Goal: Information Seeking & Learning: Learn about a topic

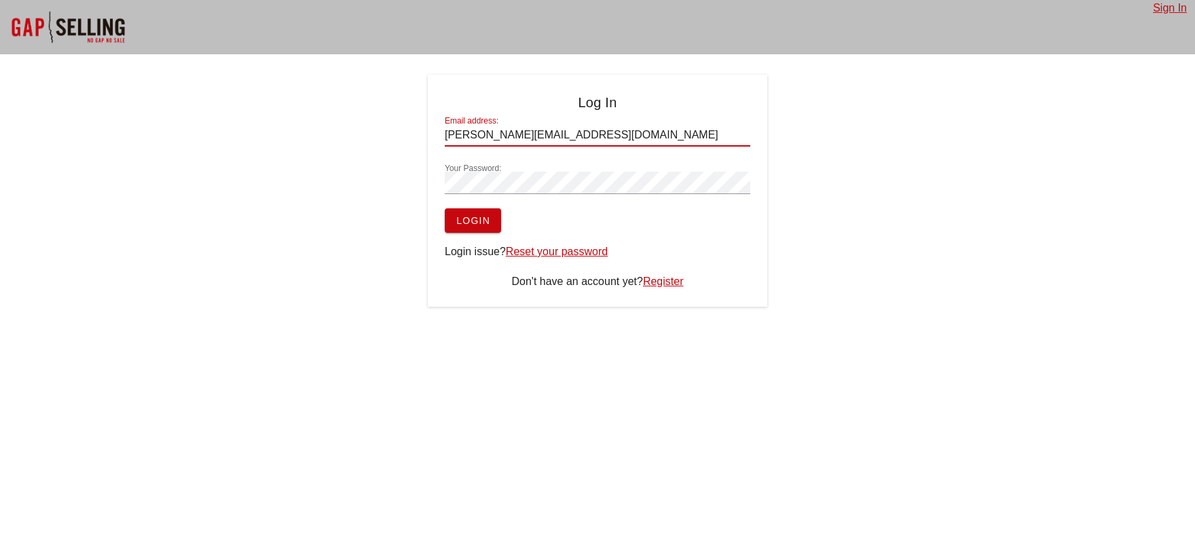
click at [1106, 244] on div "Log In Email address: trenton-kelley@att.net Your Password: Login Login issue? …" at bounding box center [597, 191] width 1195 height 232
click at [472, 207] on div at bounding box center [597, 204] width 305 height 10
click at [476, 220] on span "Login" at bounding box center [472, 220] width 35 height 11
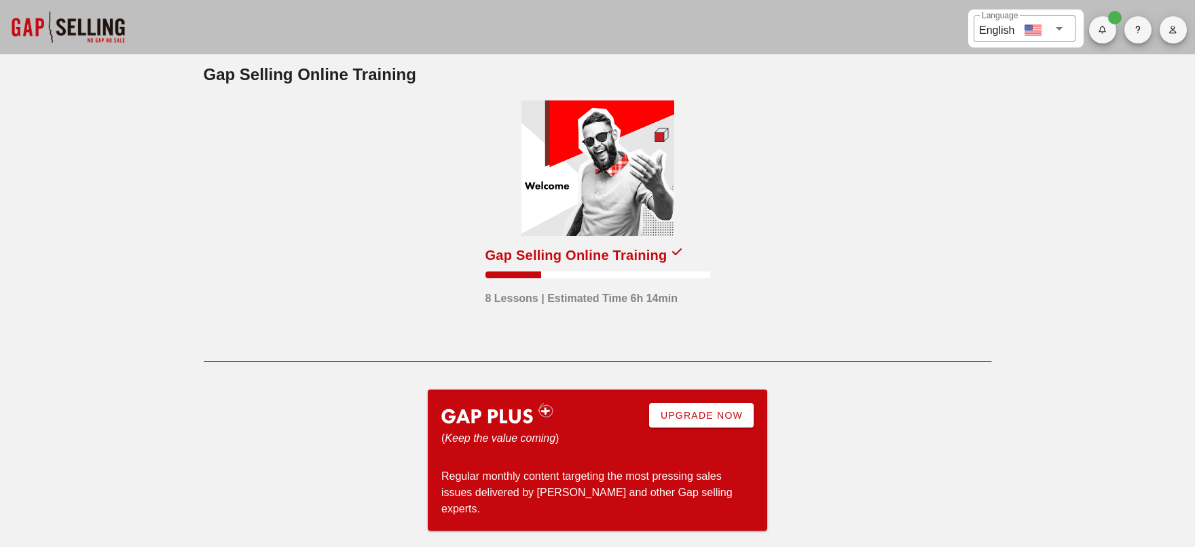
click at [645, 263] on div "Gap Selling Online Training" at bounding box center [576, 255] width 182 height 22
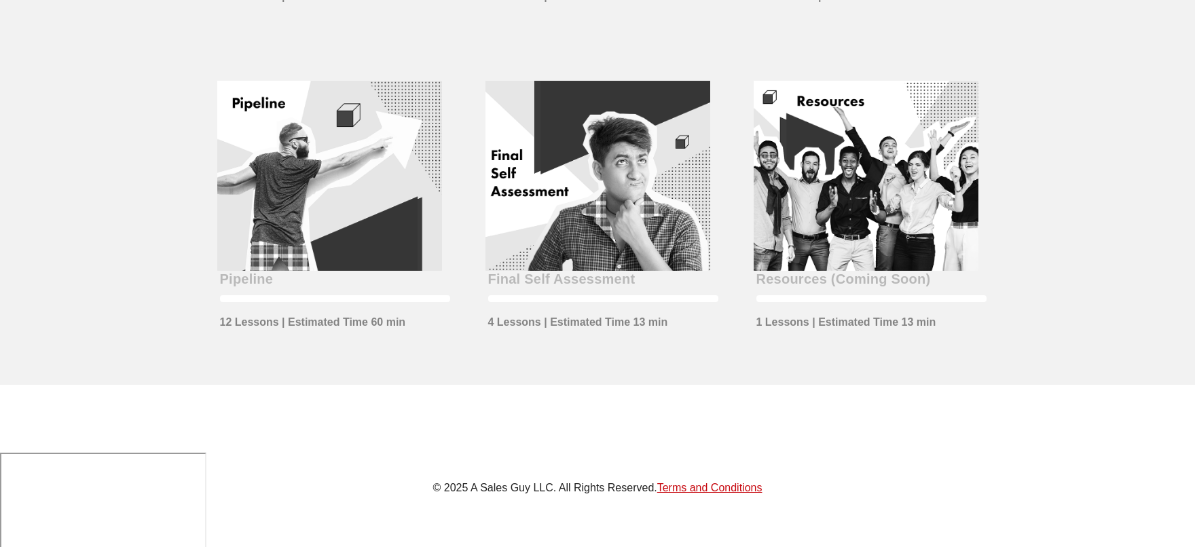
scroll to position [679, 0]
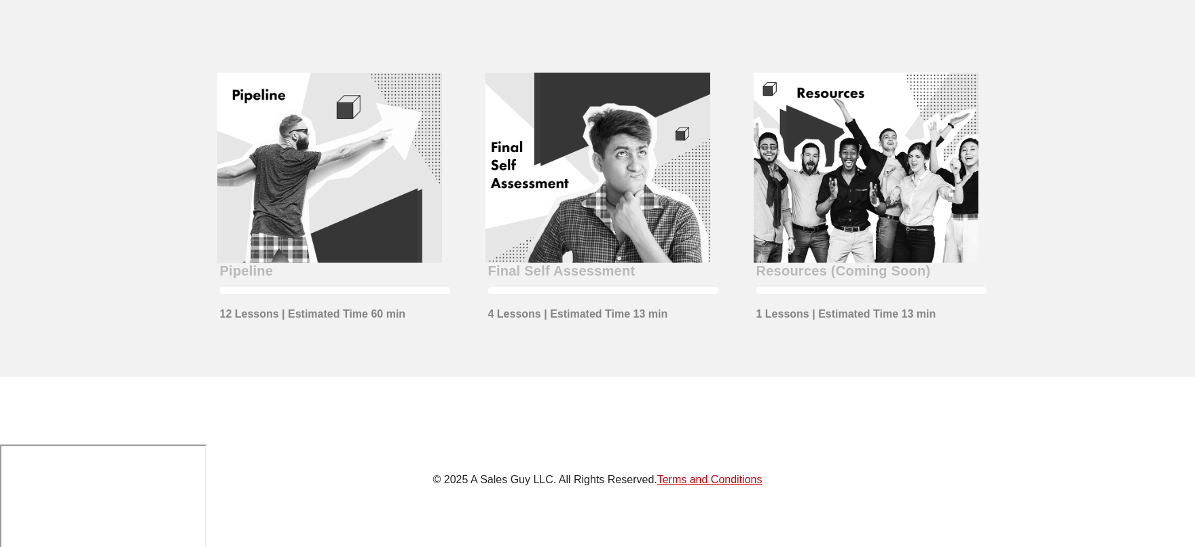
drag, startPoint x: 236, startPoint y: 271, endPoint x: 244, endPoint y: 265, distance: 9.6
click at [236, 271] on div "Pipeline" at bounding box center [247, 271] width 54 height 22
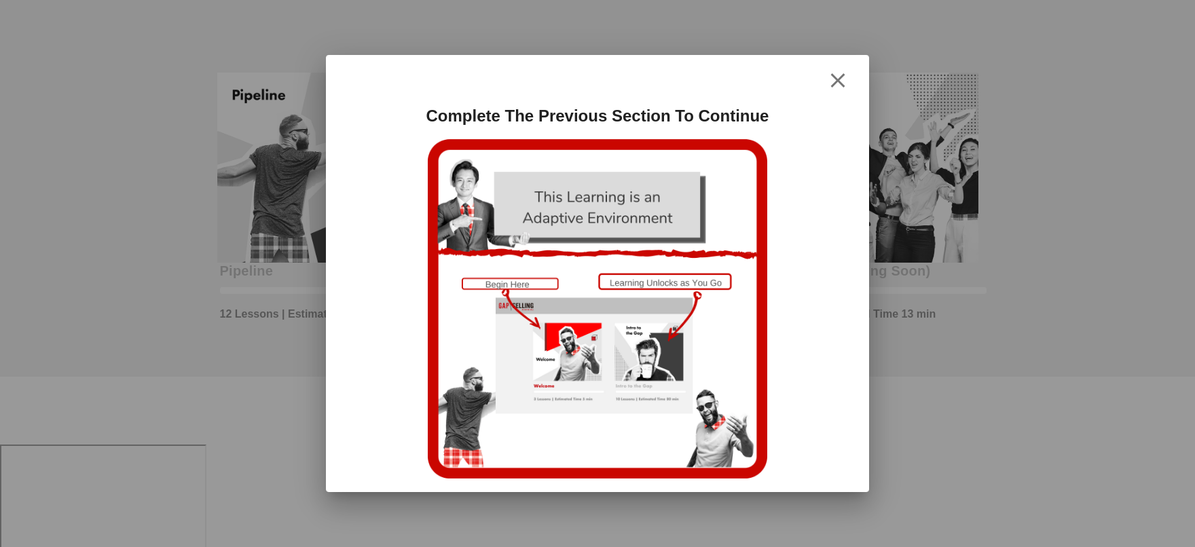
click at [280, 195] on div at bounding box center [597, 273] width 1195 height 547
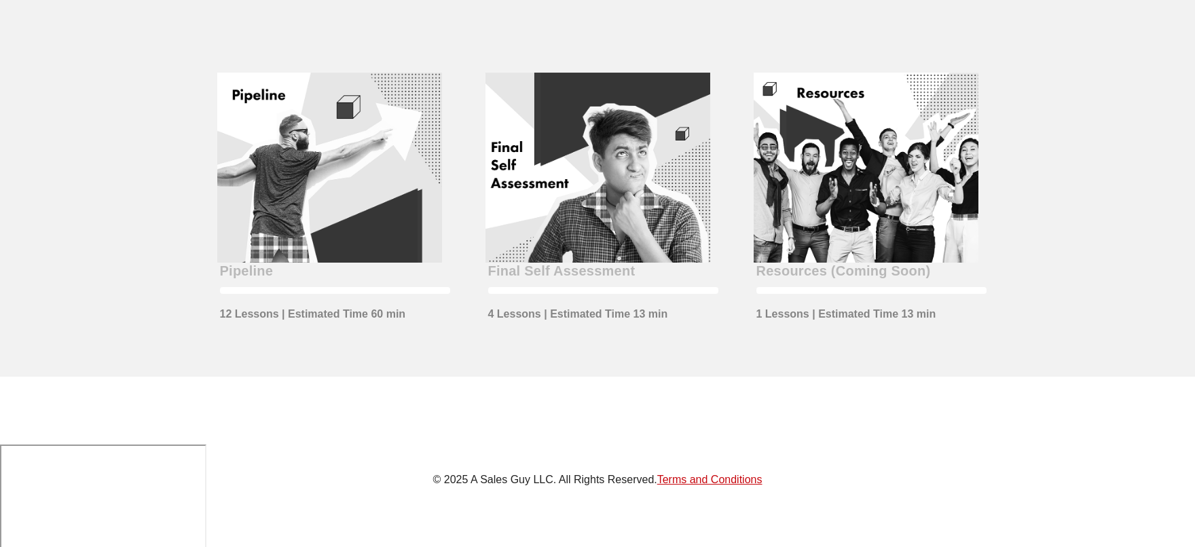
click at [280, 195] on div at bounding box center [329, 168] width 225 height 190
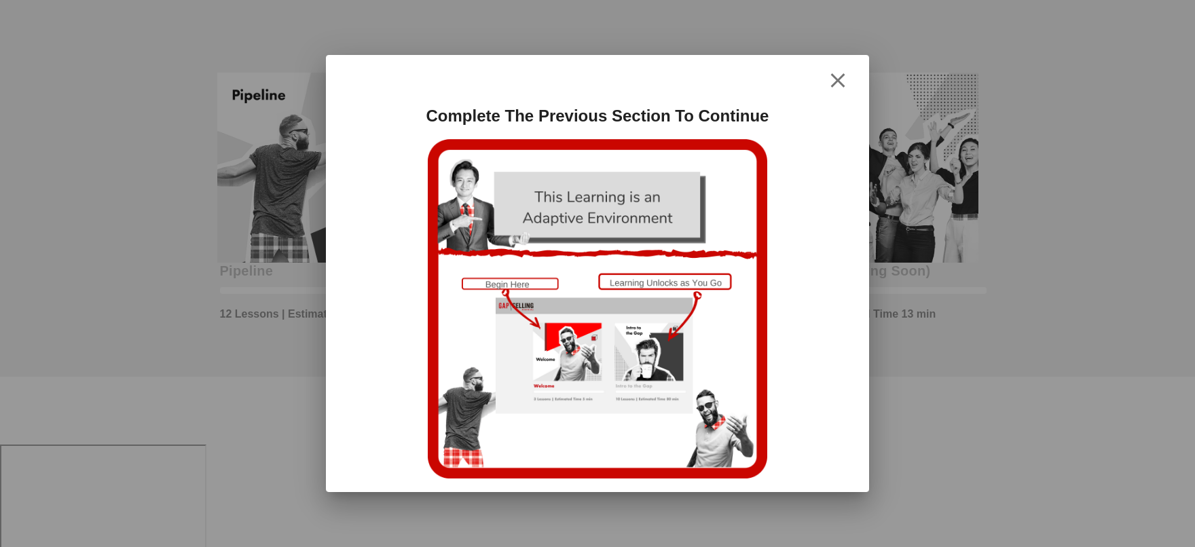
click at [842, 79] on icon "button" at bounding box center [837, 81] width 16 height 16
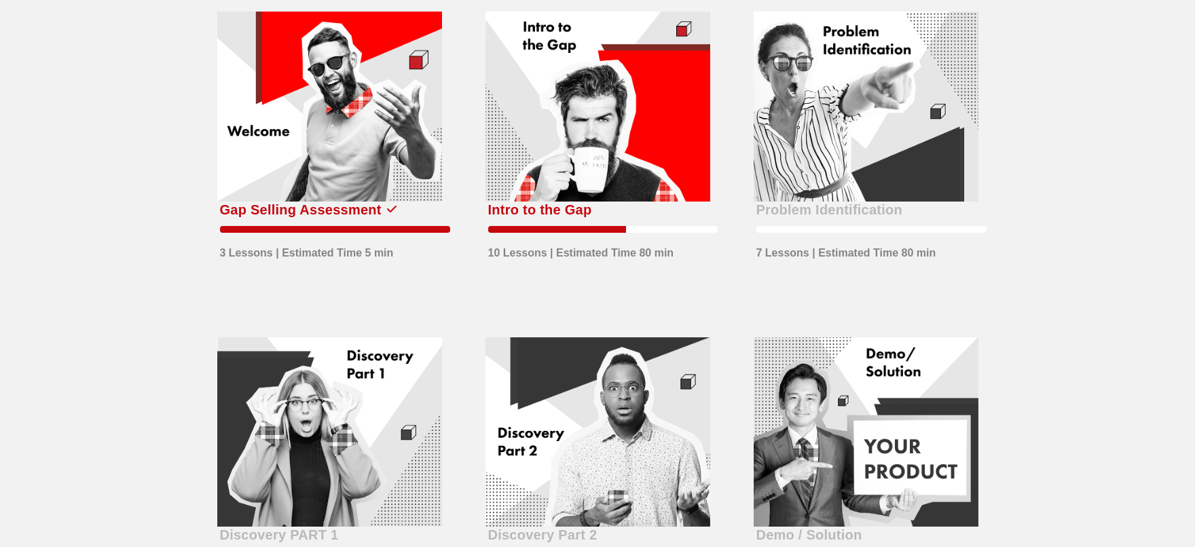
scroll to position [68, 0]
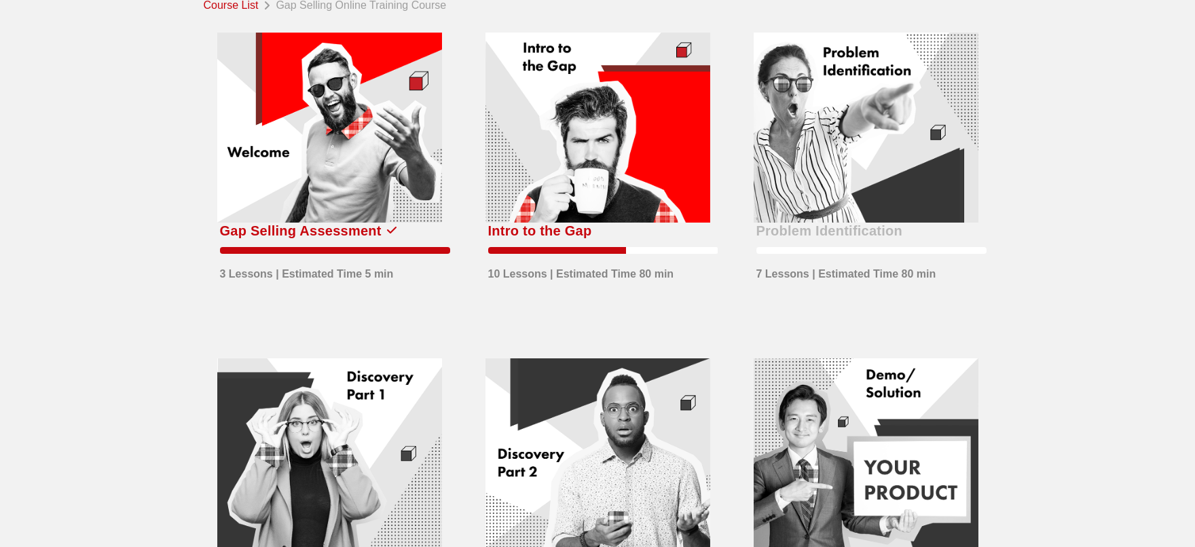
click at [631, 149] on div at bounding box center [597, 128] width 225 height 190
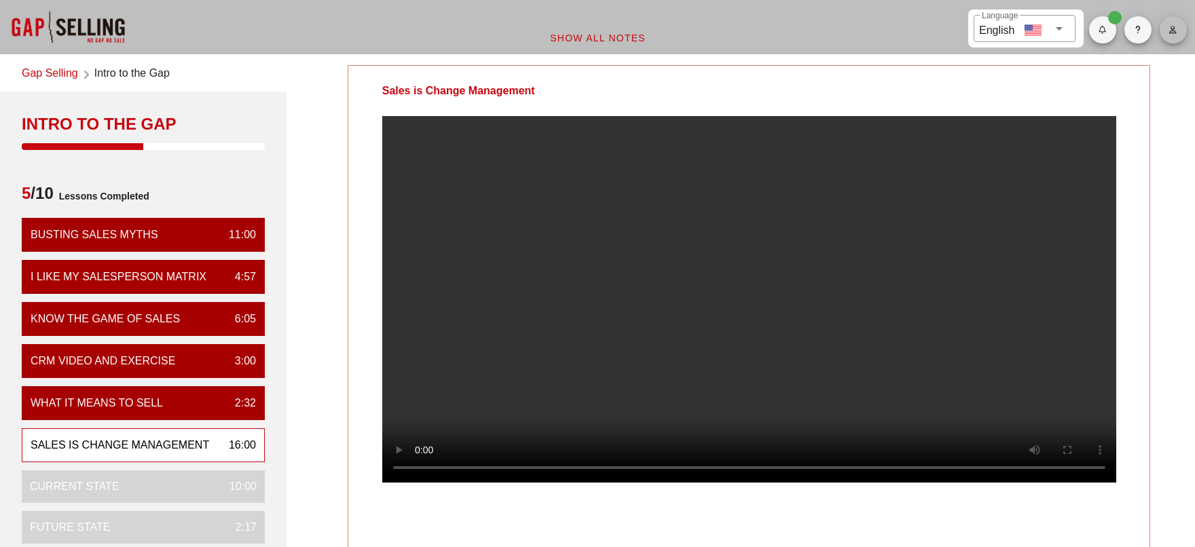
click at [1168, 29] on icon "button" at bounding box center [1172, 30] width 9 height 8
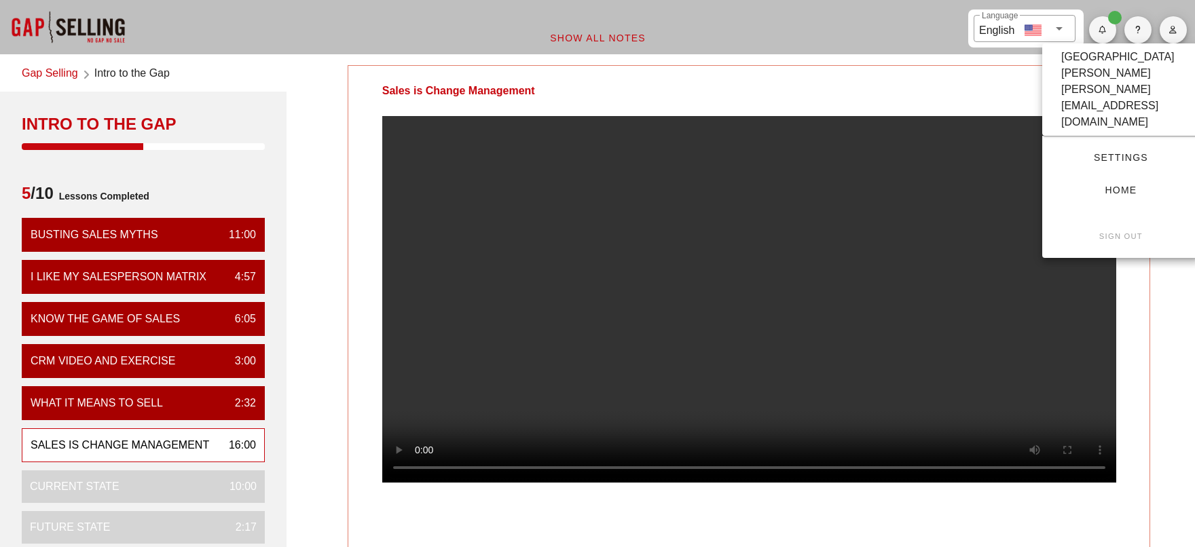
click at [1127, 152] on span "Settings" at bounding box center [1120, 157] width 113 height 11
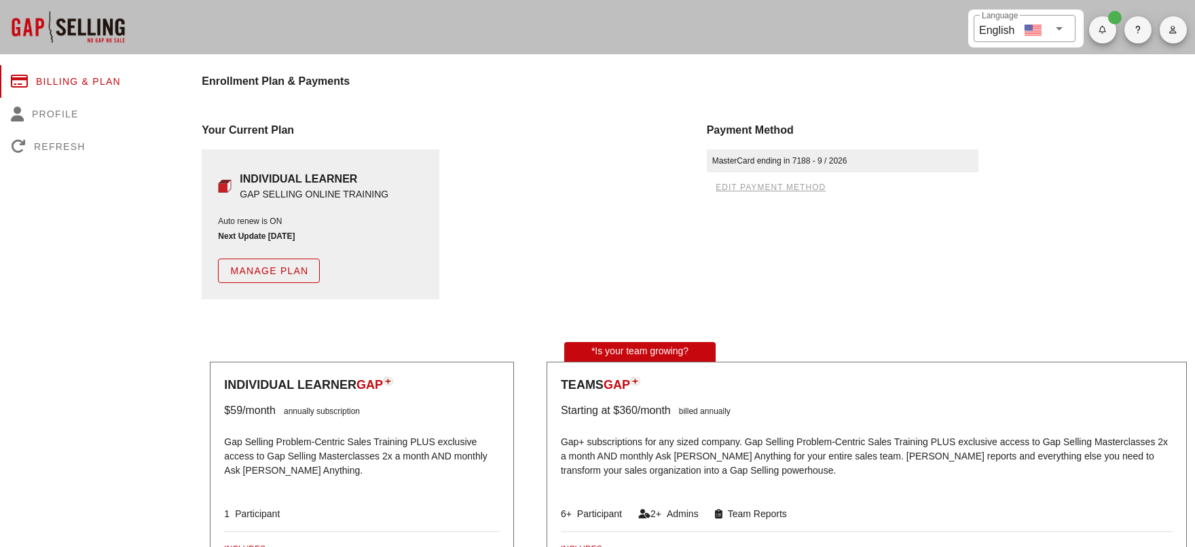
click at [287, 270] on span "Manage Plan" at bounding box center [268, 270] width 79 height 11
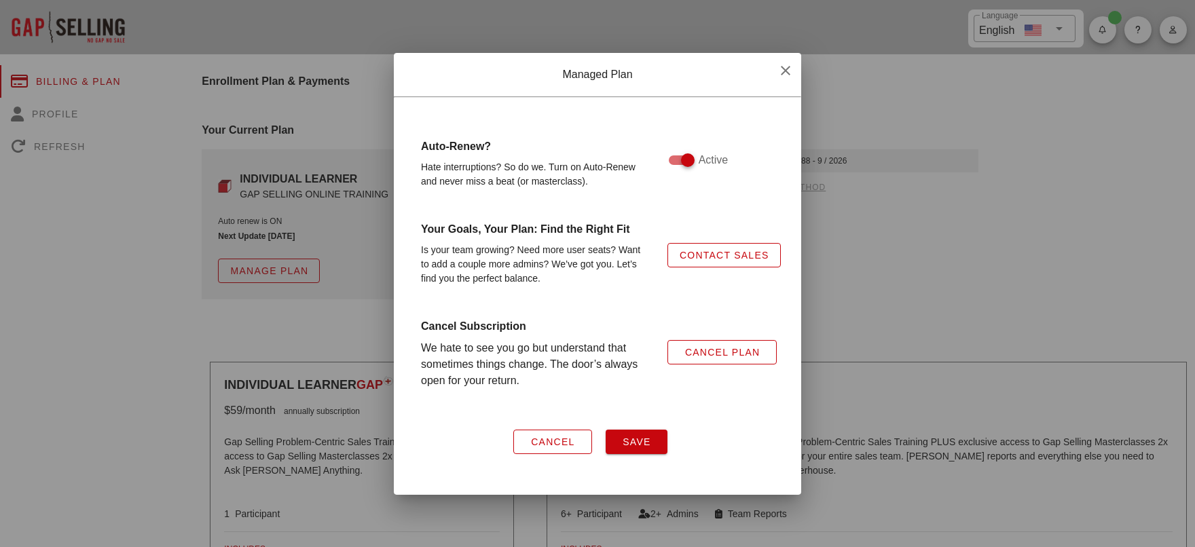
click at [676, 166] on div at bounding box center [687, 160] width 23 height 23
checkbox input "false"
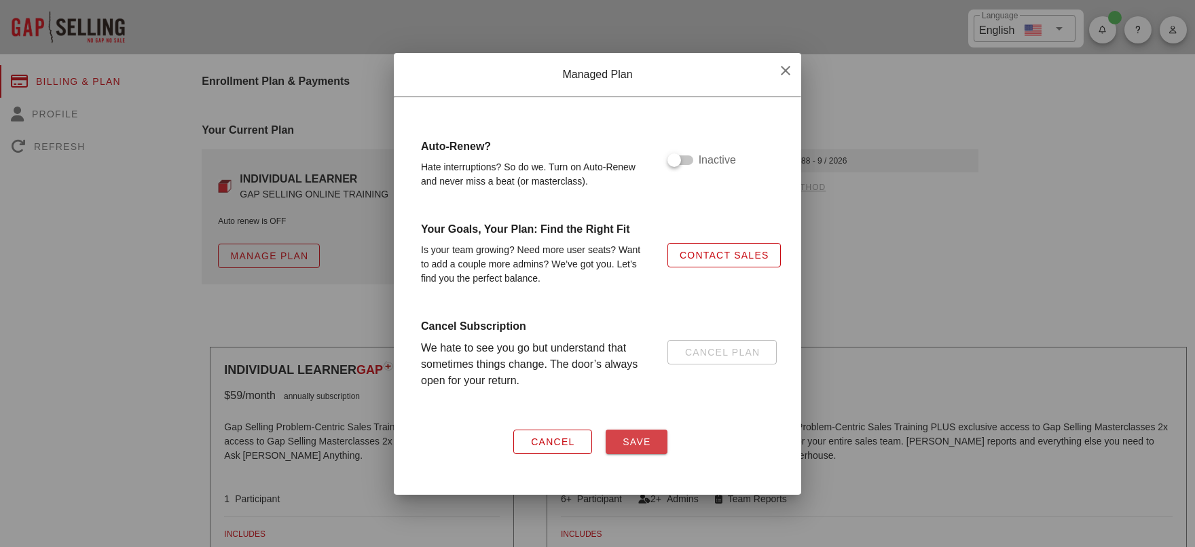
click at [639, 439] on span "Save" at bounding box center [636, 441] width 29 height 11
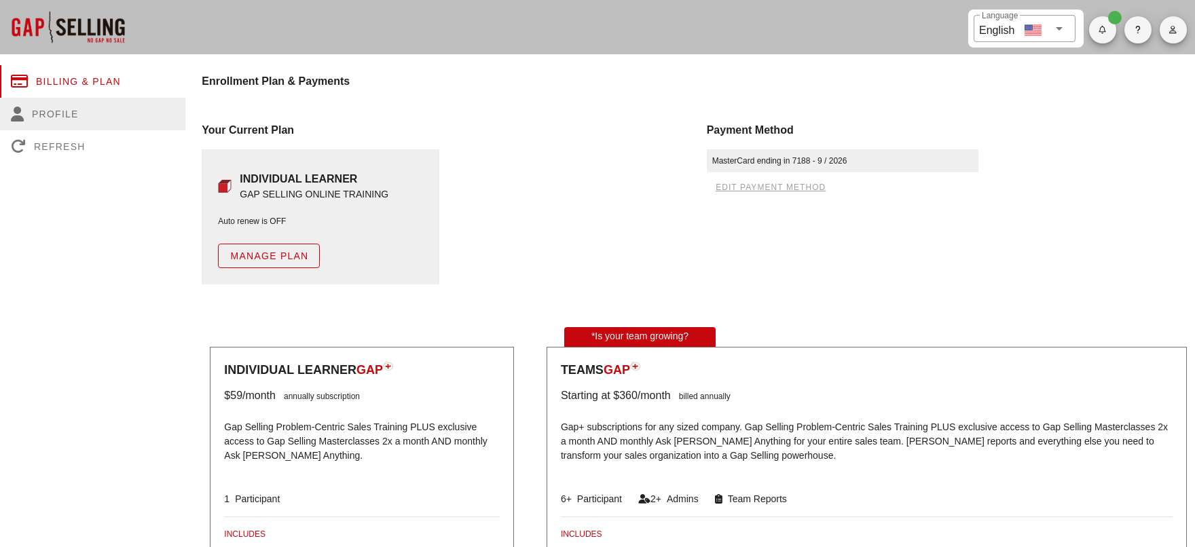
click at [75, 109] on div "Profile" at bounding box center [92, 114] width 185 height 33
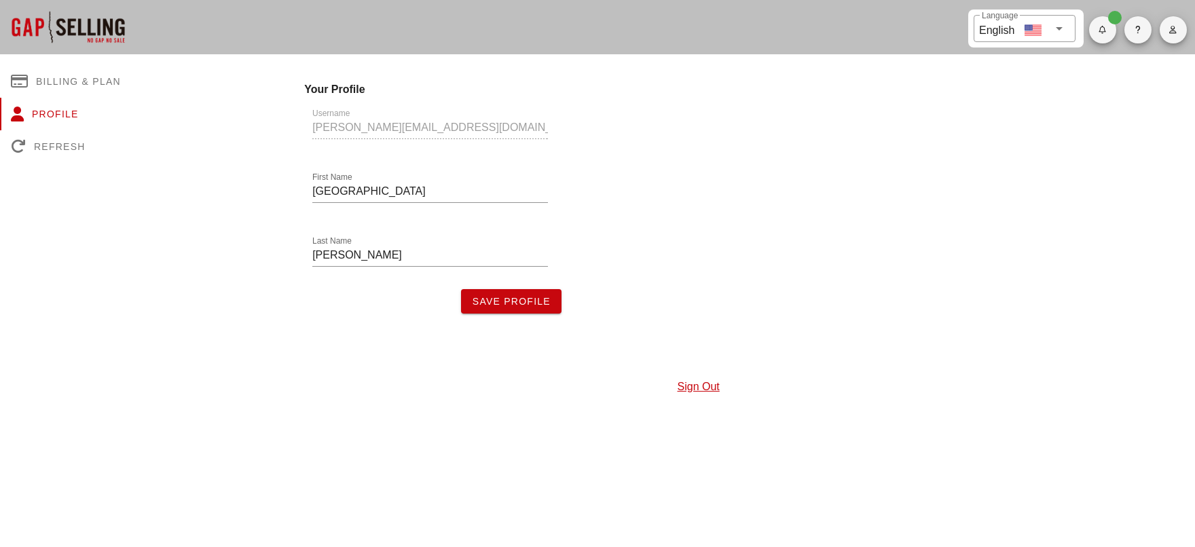
click at [1108, 28] on span "button" at bounding box center [1102, 30] width 27 height 8
click at [971, 184] on div "Username [PERSON_NAME][EMAIL_ADDRESS][DOMAIN_NAME] First Name [PERSON_NAME] Las…" at bounding box center [698, 206] width 804 height 232
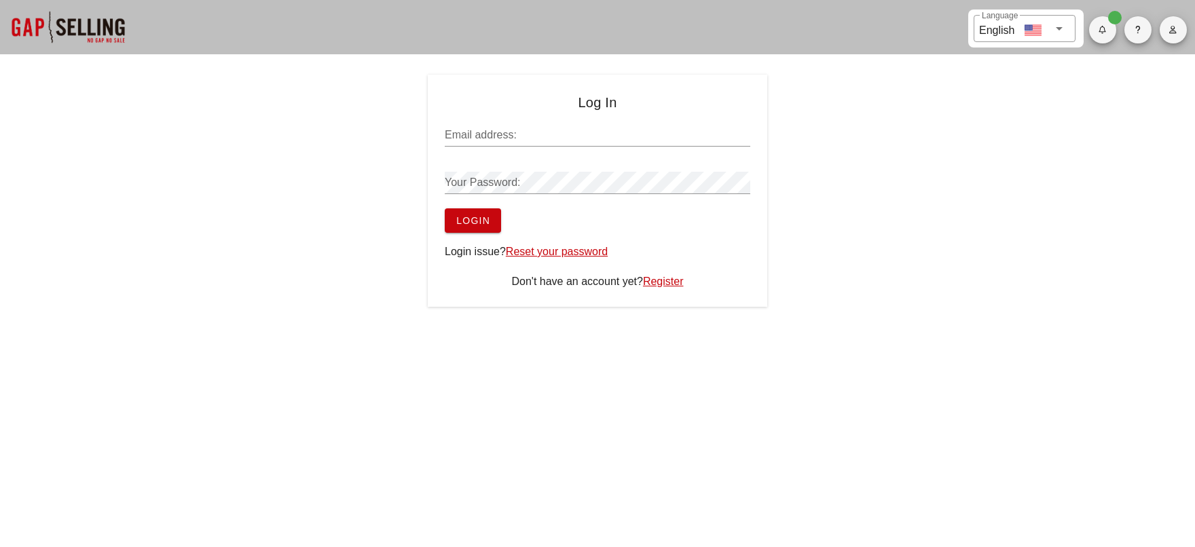
type input "[PERSON_NAME][EMAIL_ADDRESS][DOMAIN_NAME]"
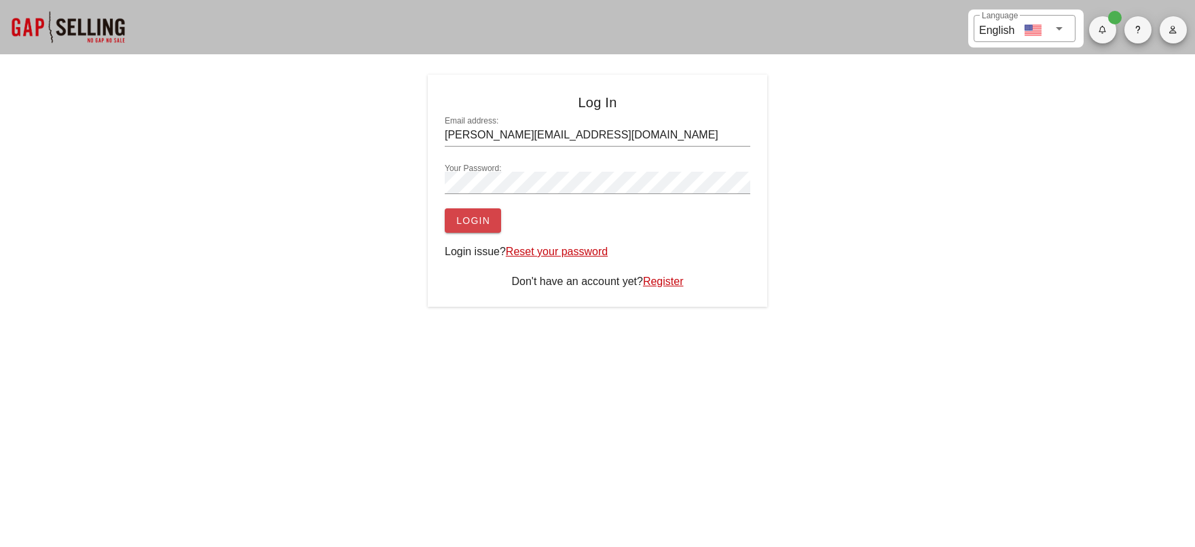
click at [457, 217] on span "Login" at bounding box center [472, 220] width 35 height 11
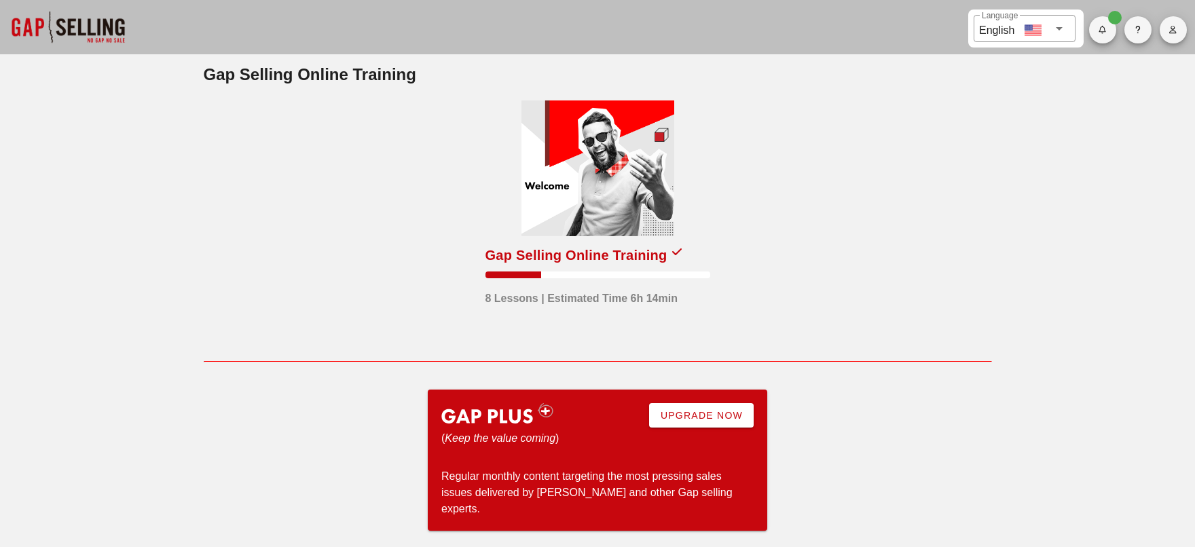
click at [637, 207] on div at bounding box center [597, 168] width 153 height 136
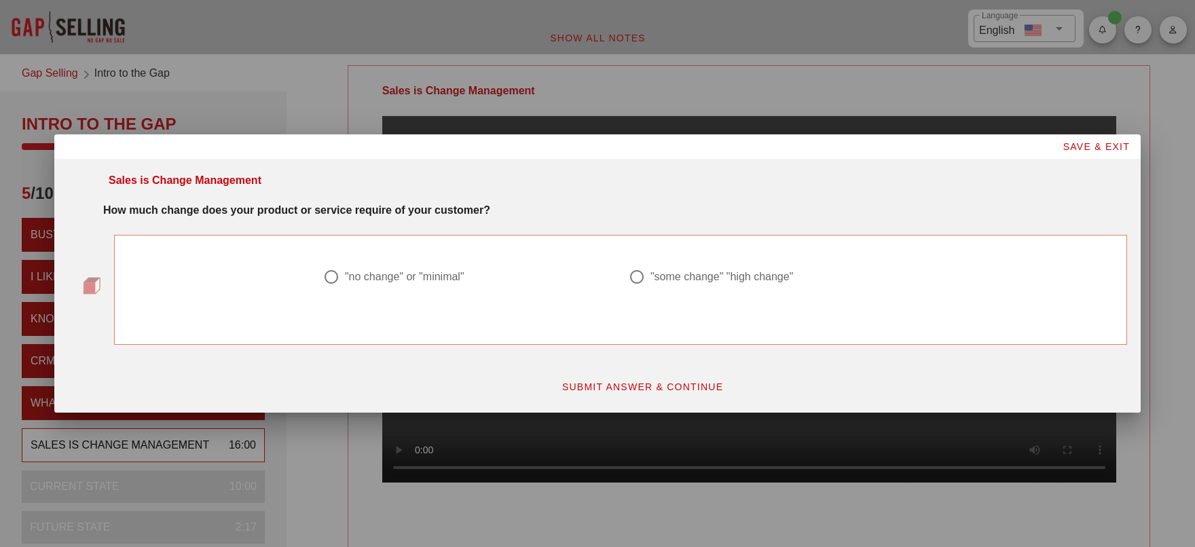
click at [643, 279] on div at bounding box center [636, 276] width 23 height 23
radio input "true"
click at [620, 383] on span "SUBMIT ANSWER & CONTINUE" at bounding box center [642, 386] width 162 height 11
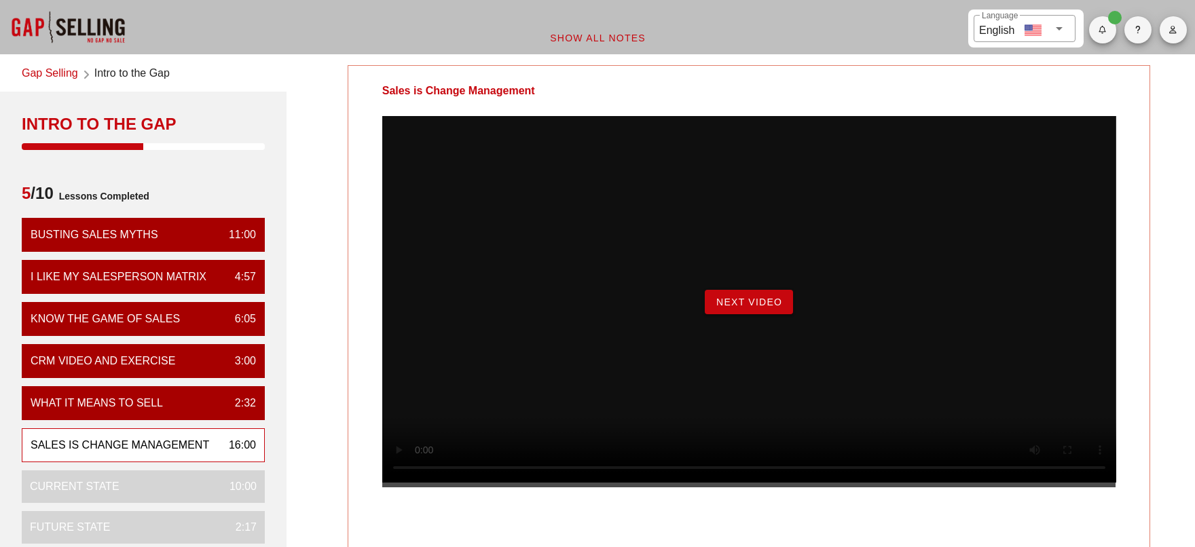
click at [731, 307] on span "Next Video" at bounding box center [748, 302] width 67 height 11
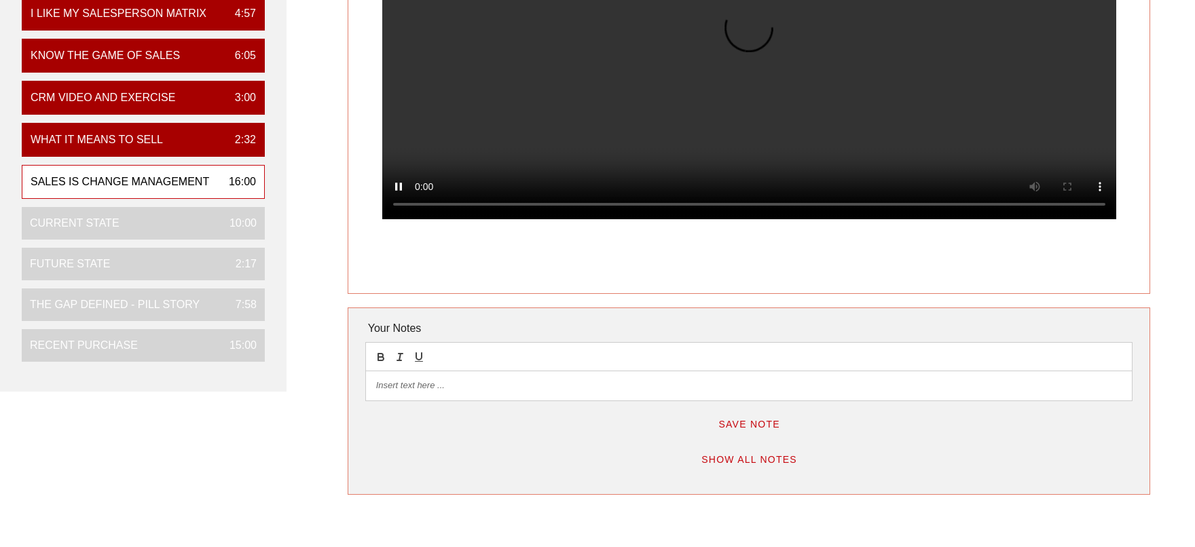
scroll to position [271, 0]
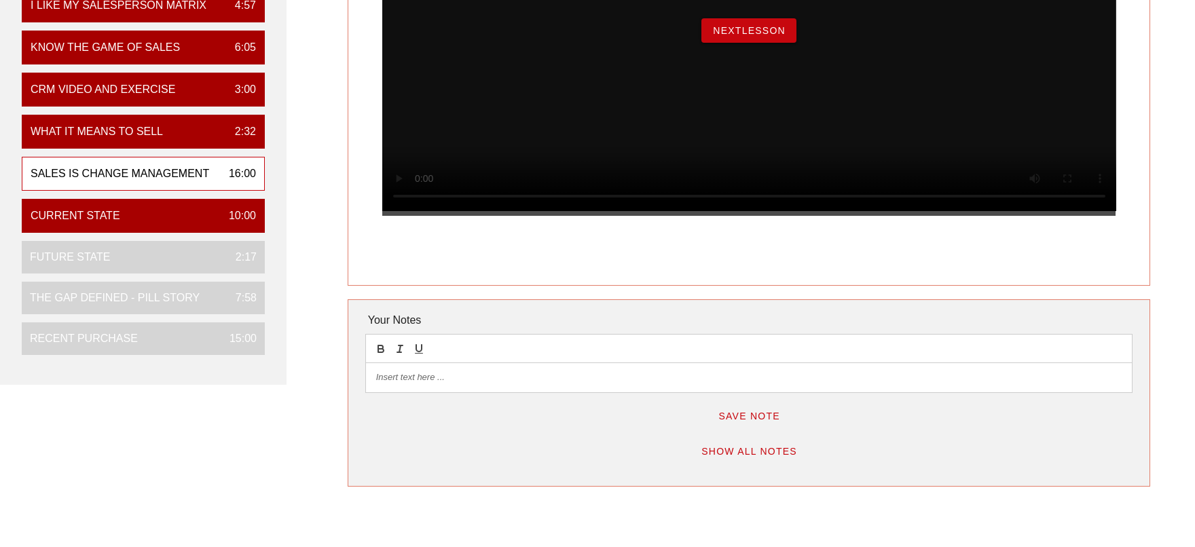
click at [753, 43] on button "NextLesson" at bounding box center [748, 30] width 95 height 24
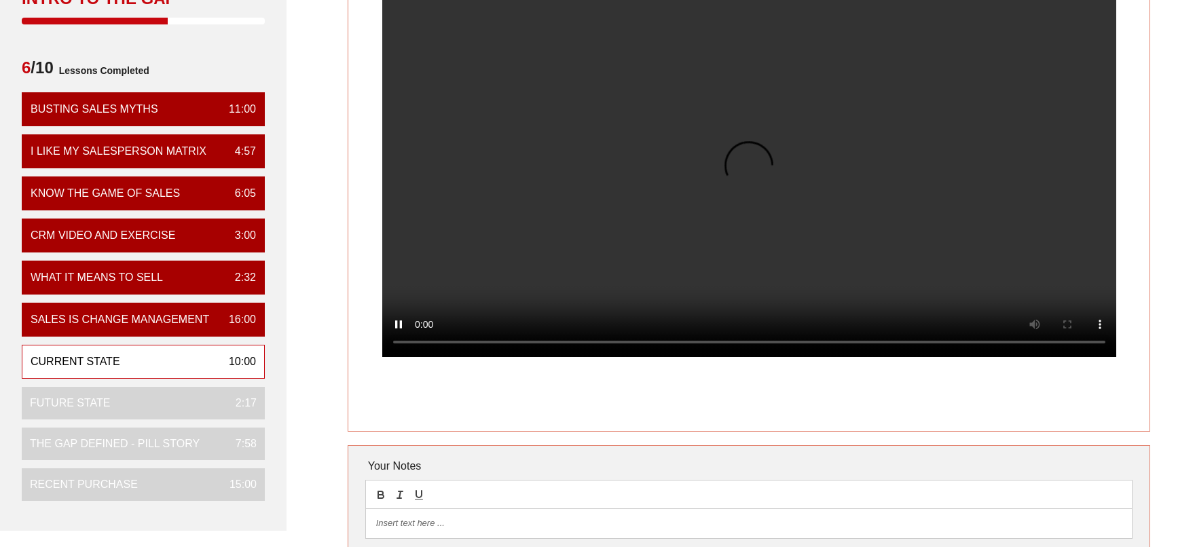
scroll to position [204, 0]
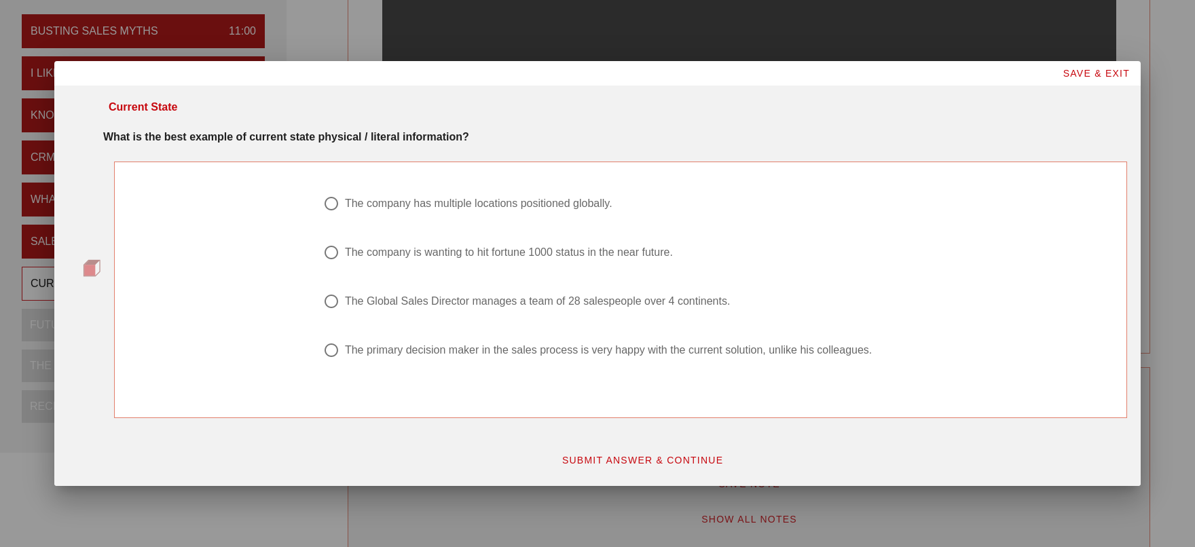
click at [425, 297] on div "The Global Sales Director manages a team of 28 salespeople over 4 continents." at bounding box center [537, 302] width 385 height 14
radio input "true"
click at [658, 462] on span "SUBMIT ANSWER & CONTINUE" at bounding box center [642, 460] width 162 height 11
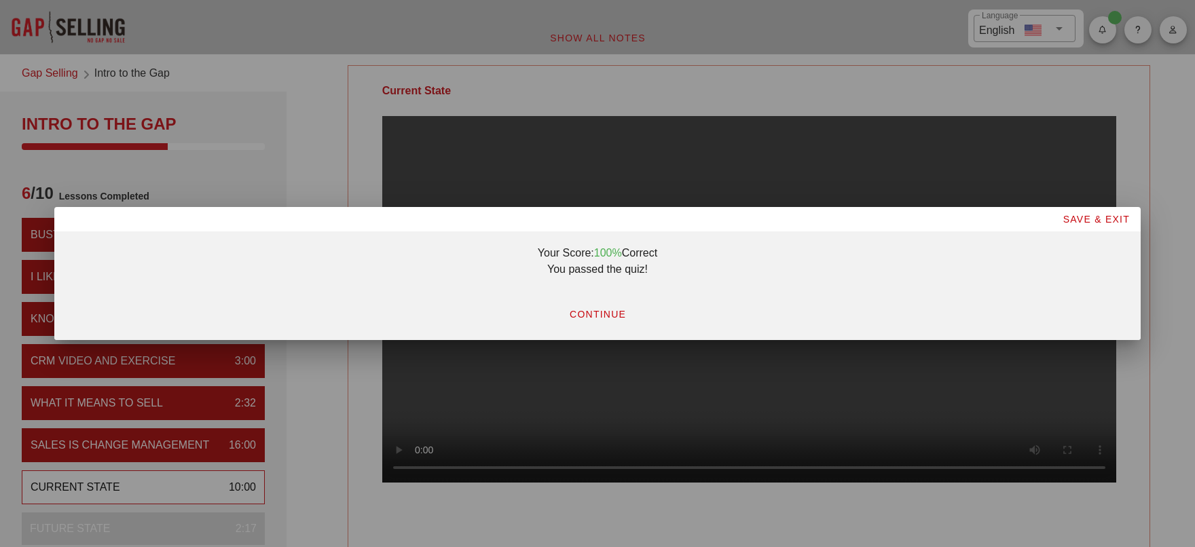
click at [602, 314] on span "CONTINUE" at bounding box center [597, 314] width 57 height 11
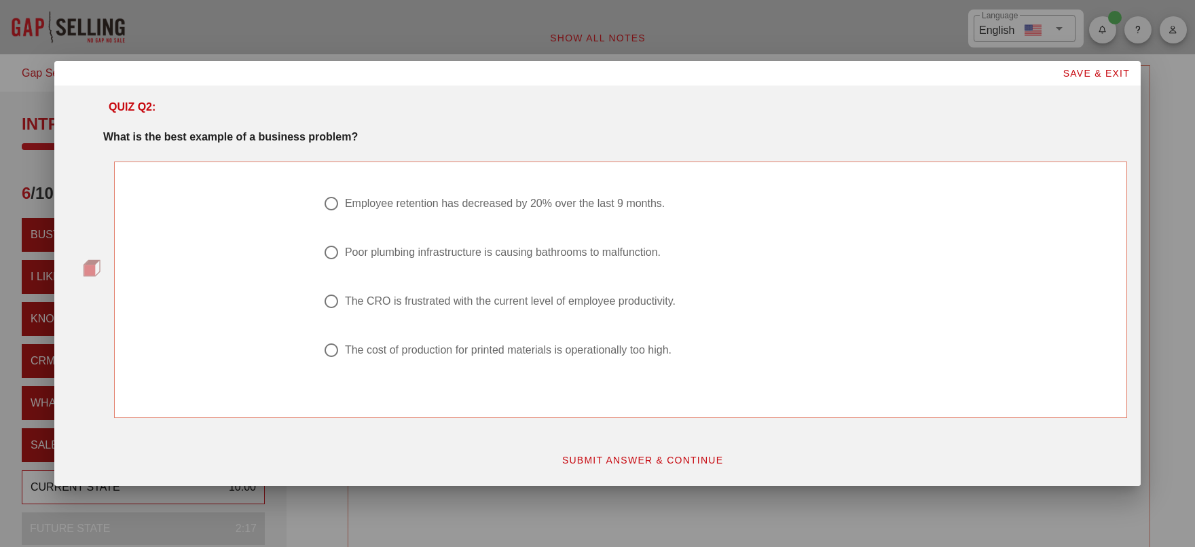
click at [485, 205] on div "Employee retention has decreased by 20% over the last 9 months." at bounding box center [505, 204] width 320 height 14
radio input "true"
click at [650, 462] on span "SUBMIT ANSWER & CONTINUE" at bounding box center [642, 460] width 162 height 11
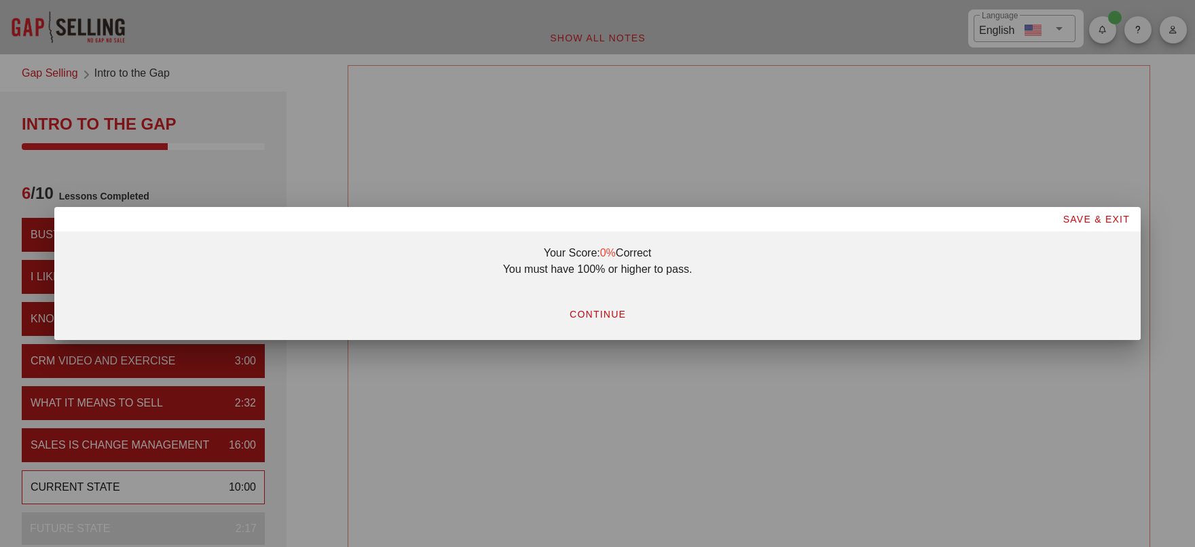
click at [603, 312] on span "CONTINUE" at bounding box center [597, 314] width 57 height 11
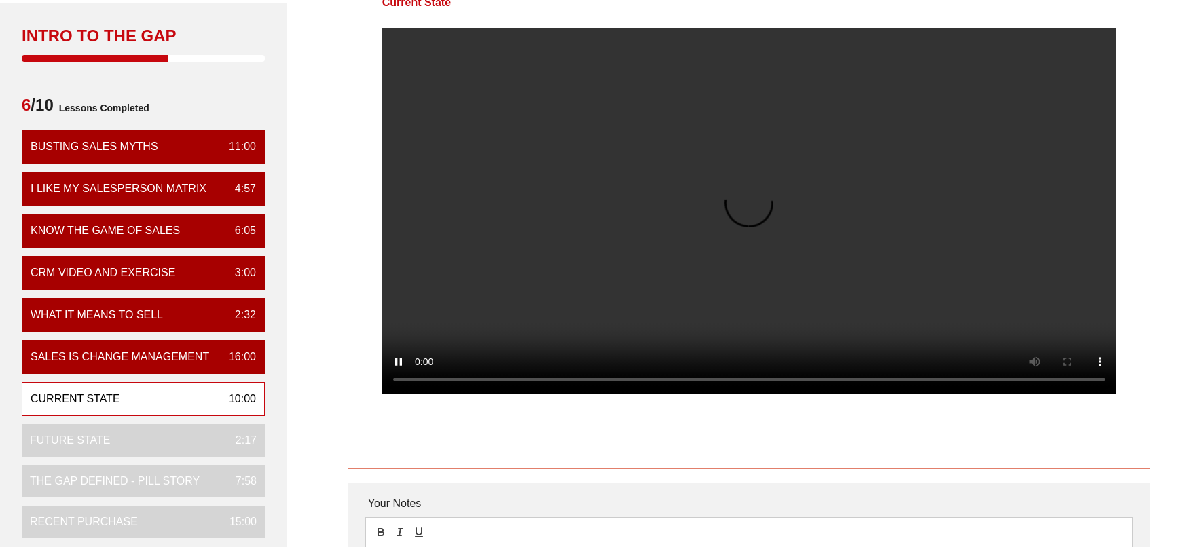
scroll to position [68, 0]
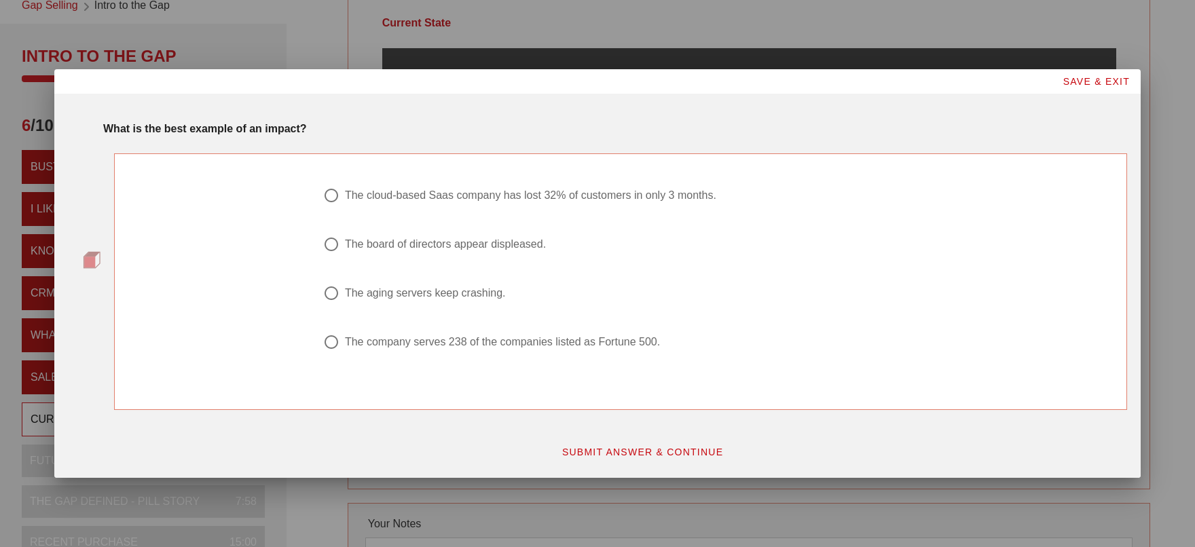
click at [464, 241] on div "The board of directors appear displeased." at bounding box center [445, 245] width 201 height 14
radio input "true"
click at [652, 449] on span "SUBMIT ANSWER & CONTINUE" at bounding box center [642, 452] width 162 height 11
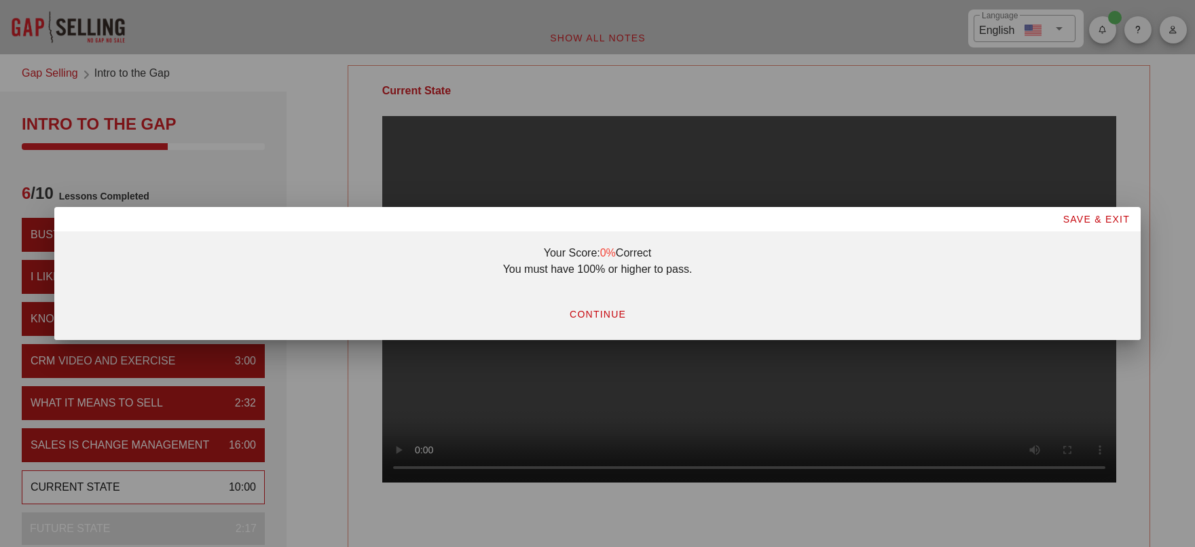
click at [600, 314] on span "CONTINUE" at bounding box center [597, 314] width 57 height 11
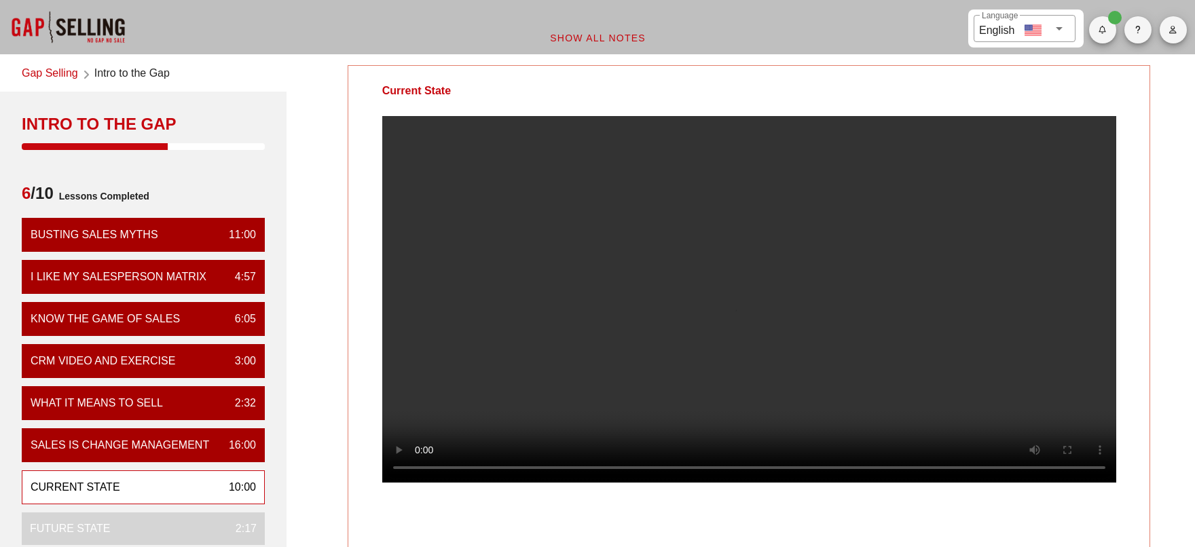
scroll to position [68, 0]
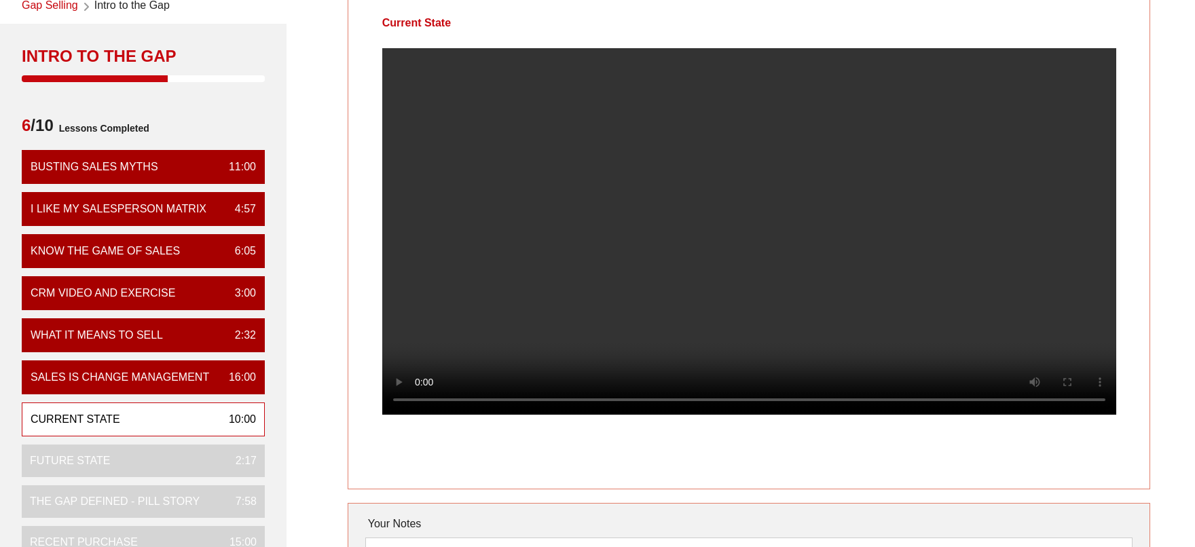
click at [861, 244] on video at bounding box center [749, 231] width 734 height 367
click at [999, 360] on video at bounding box center [749, 231] width 734 height 367
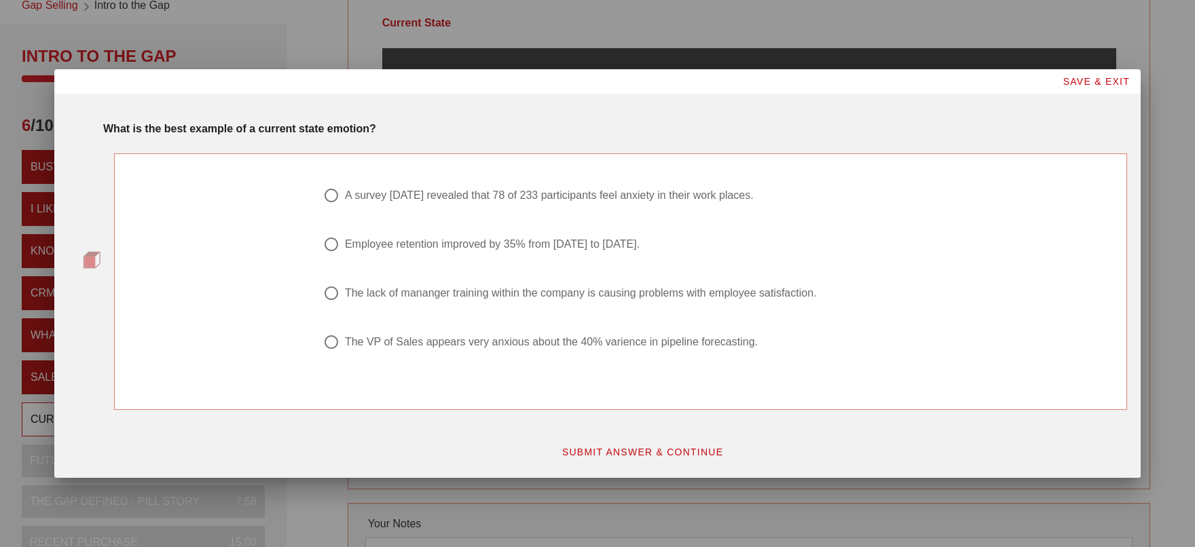
click at [622, 294] on div "The lack of mananger training within the company is causing problems with emplo…" at bounding box center [581, 293] width 472 height 14
click at [533, 348] on div "The VP of Sales appears very anxious about the 40% varience in pipeline forecas…" at bounding box center [551, 342] width 413 height 14
radio input "false"
radio input "true"
click at [662, 453] on span "SUBMIT ANSWER & CONTINUE" at bounding box center [642, 452] width 162 height 11
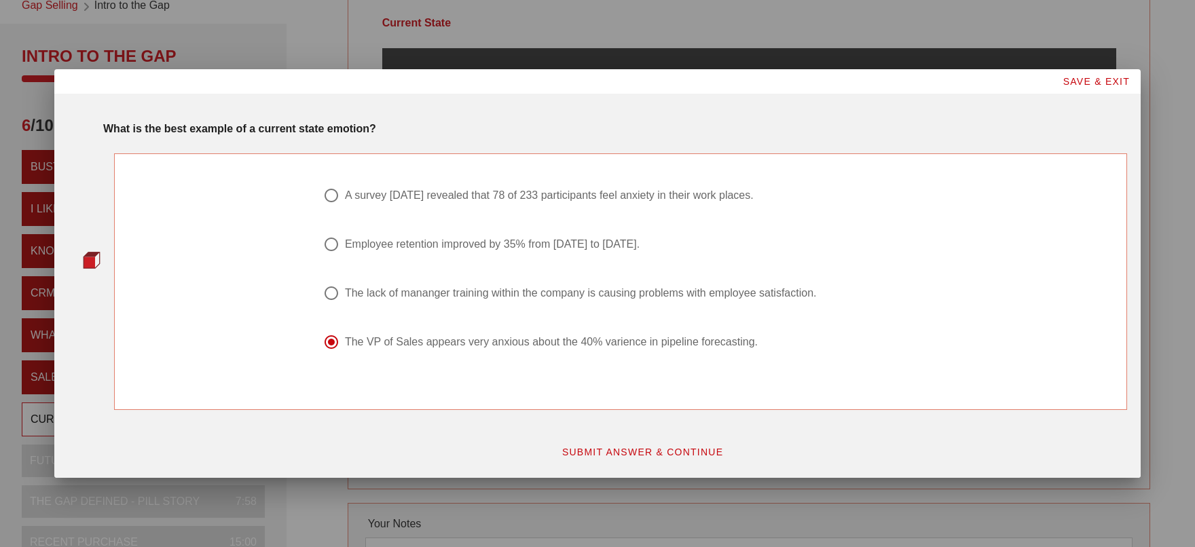
scroll to position [0, 0]
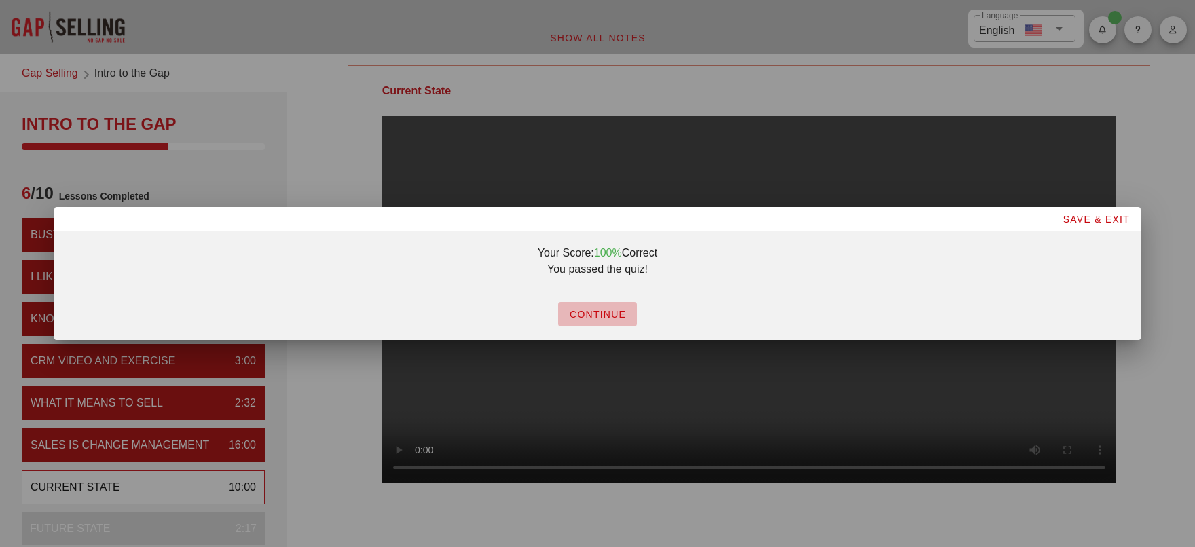
click at [590, 312] on span "CONTINUE" at bounding box center [597, 314] width 57 height 11
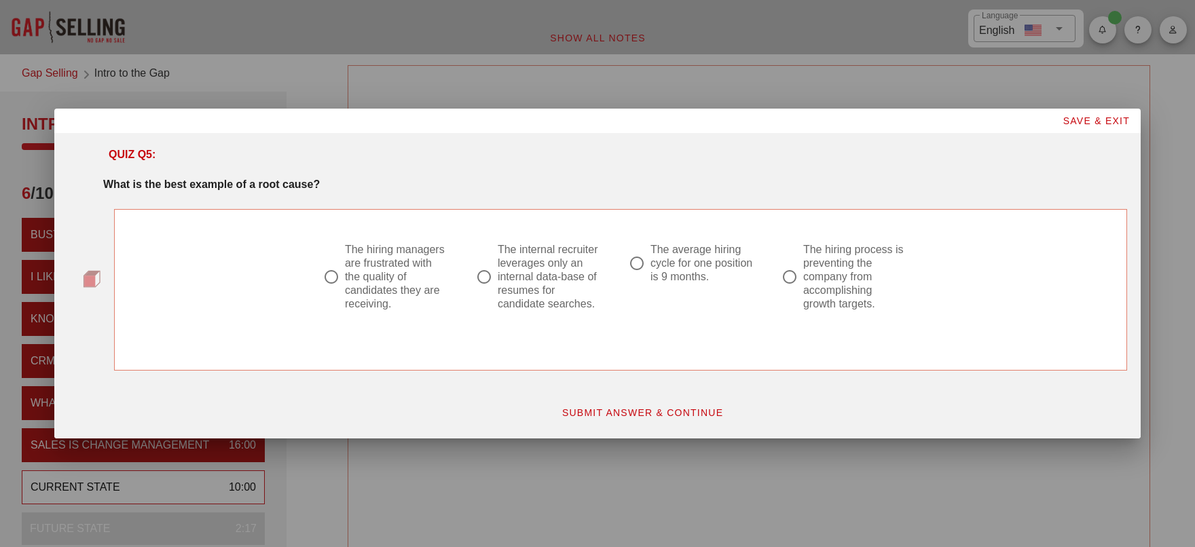
click at [846, 278] on div "The hiring process is preventing the company from accomplishing growth targets." at bounding box center [855, 277] width 104 height 68
radio input "true"
click at [645, 408] on span "SUBMIT ANSWER & CONTINUE" at bounding box center [642, 412] width 162 height 11
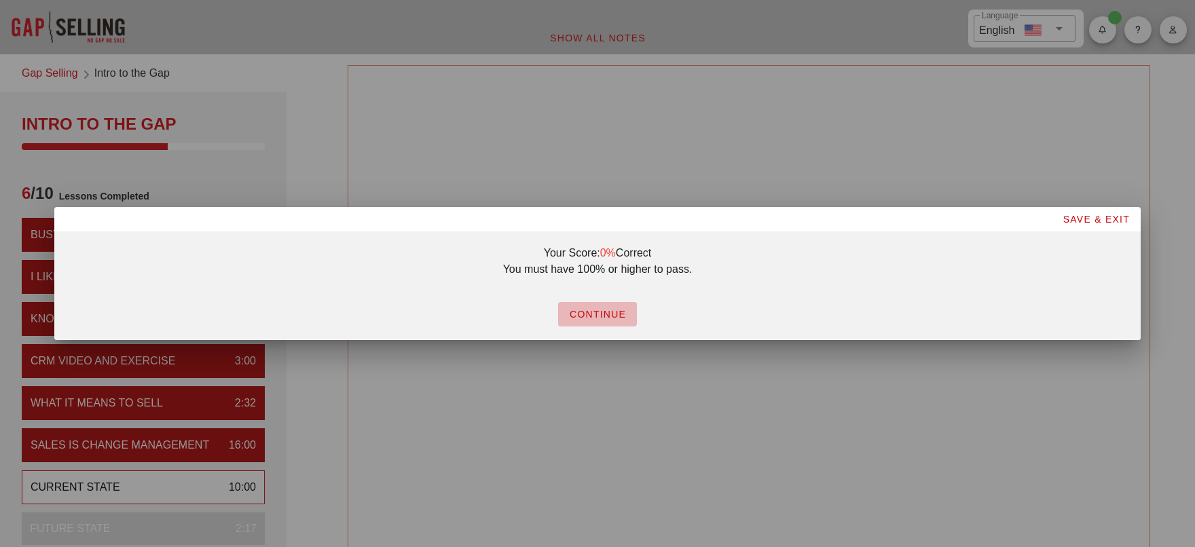
click at [601, 312] on span "CONTINUE" at bounding box center [597, 314] width 57 height 11
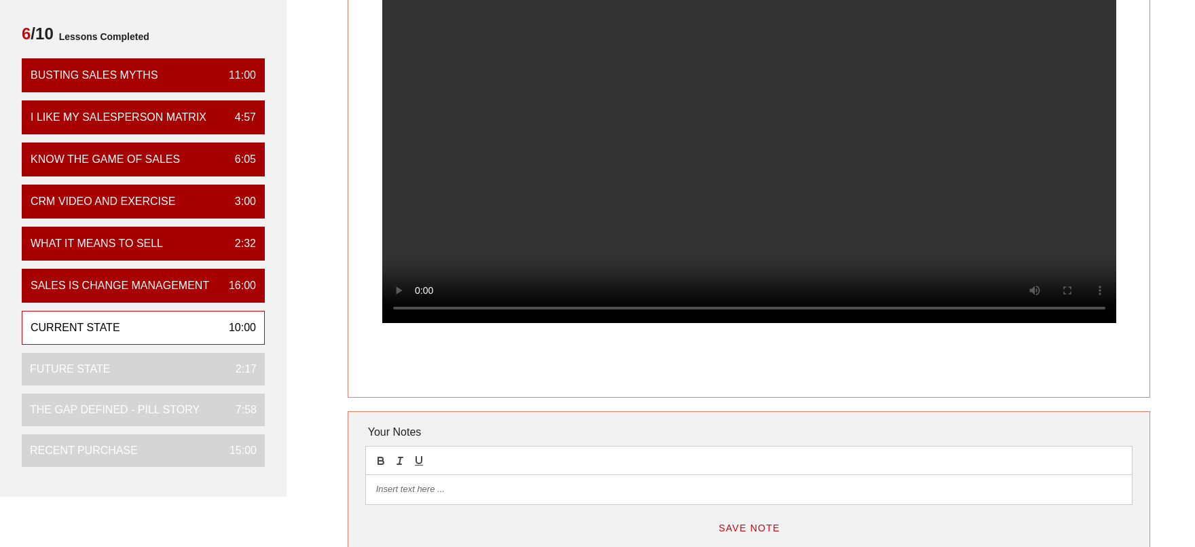
scroll to position [136, 0]
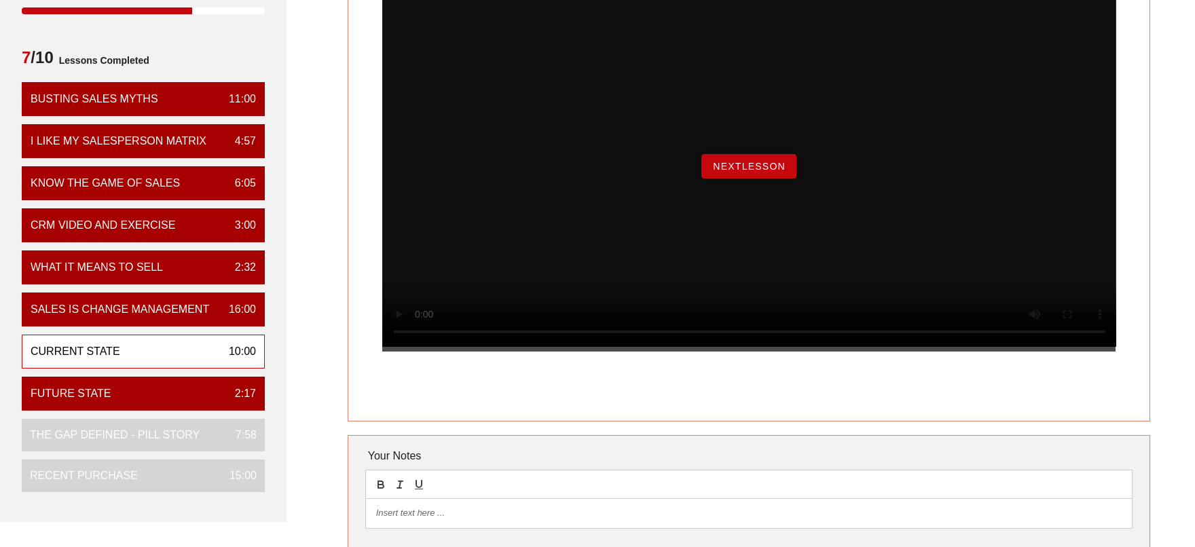
drag, startPoint x: 772, startPoint y: 189, endPoint x: 844, endPoint y: 231, distance: 83.9
click at [772, 172] on span "NextLesson" at bounding box center [748, 166] width 73 height 11
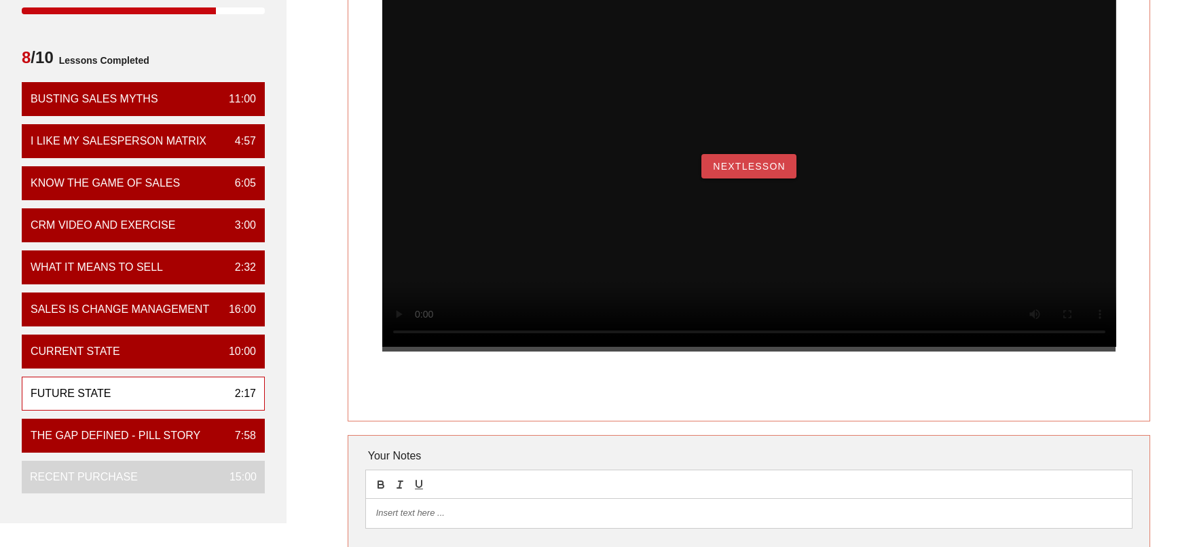
click at [770, 172] on span "NextLesson" at bounding box center [748, 166] width 73 height 11
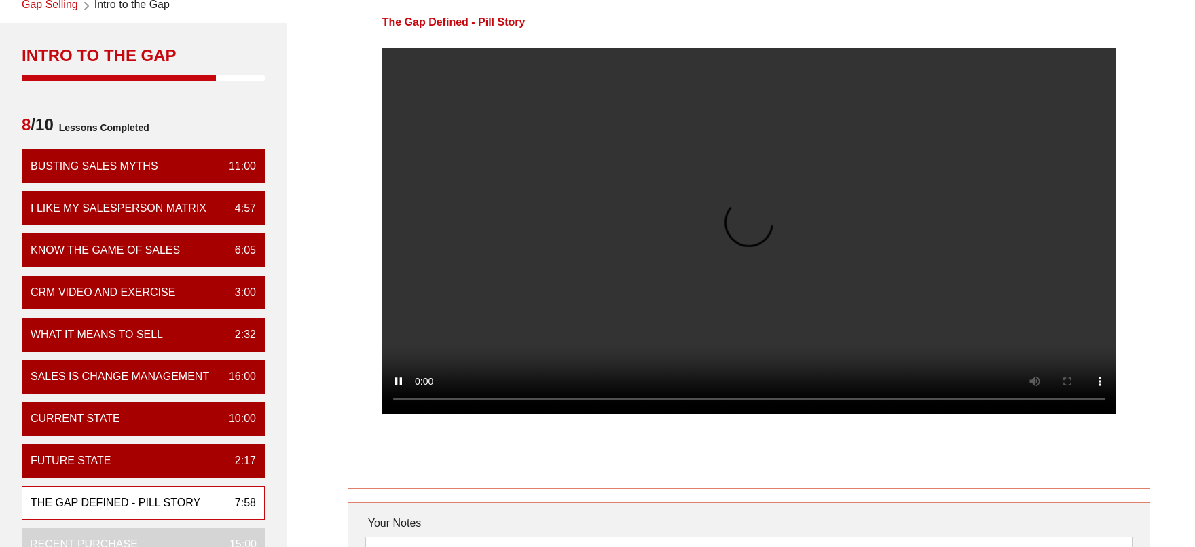
scroll to position [68, 0]
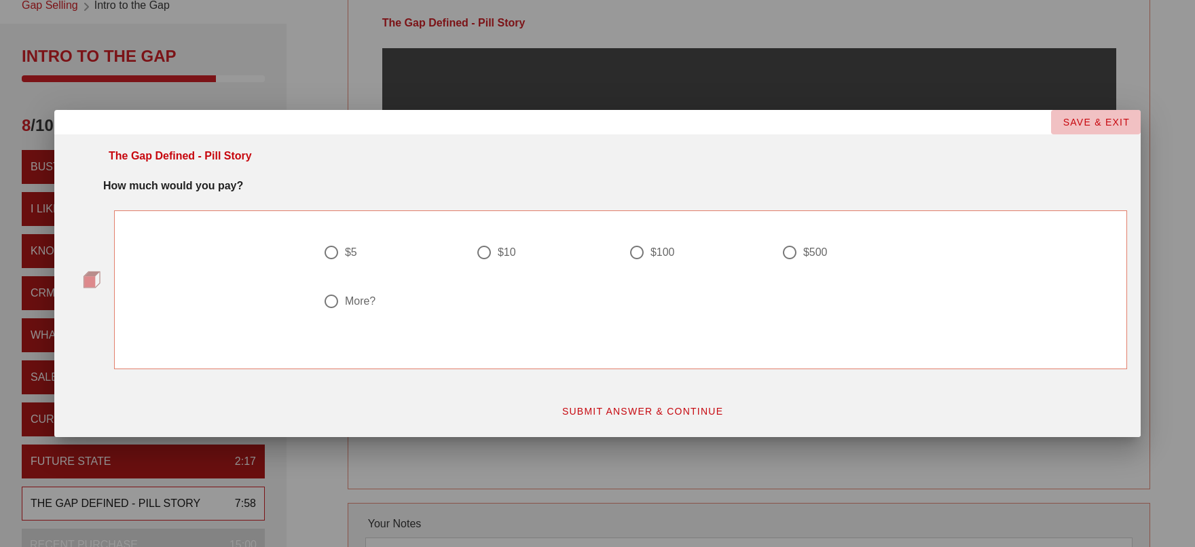
click at [1107, 121] on span "SAVE & EXIT" at bounding box center [1096, 122] width 68 height 11
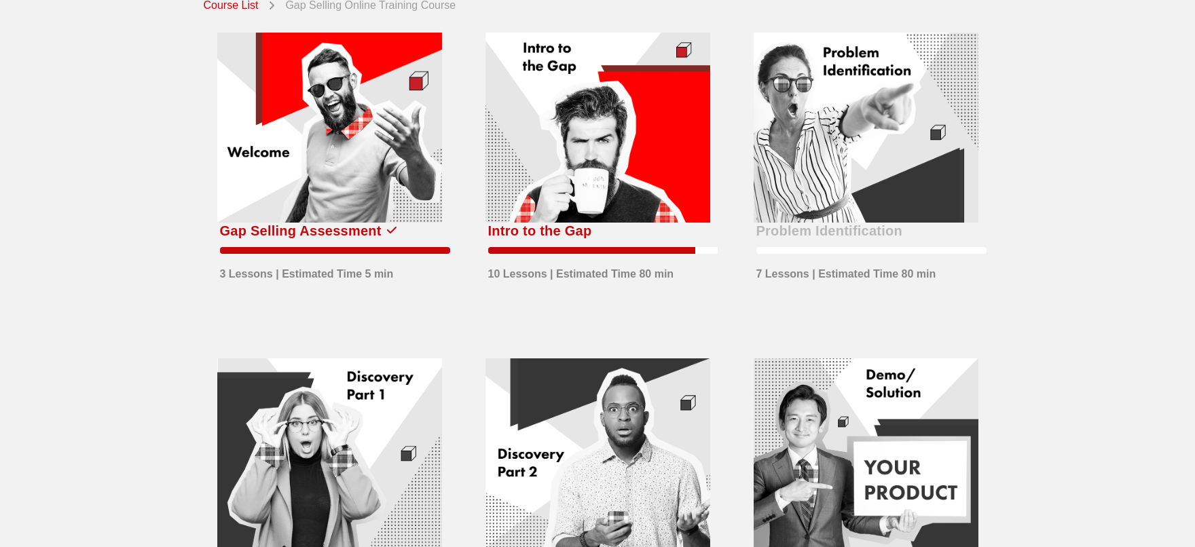
click at [626, 162] on div at bounding box center [597, 128] width 225 height 190
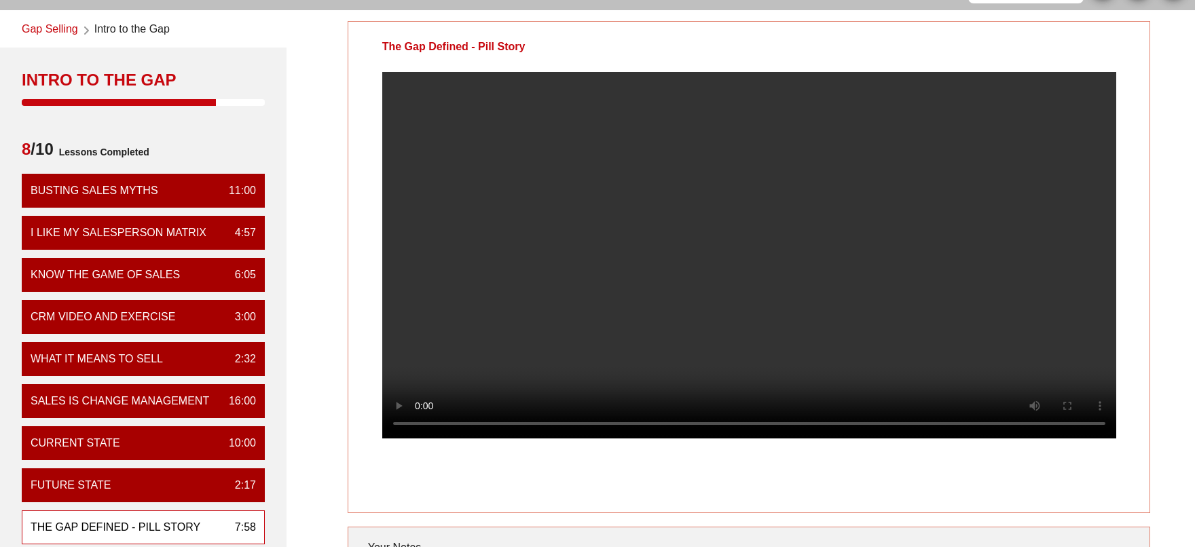
scroll to position [68, 0]
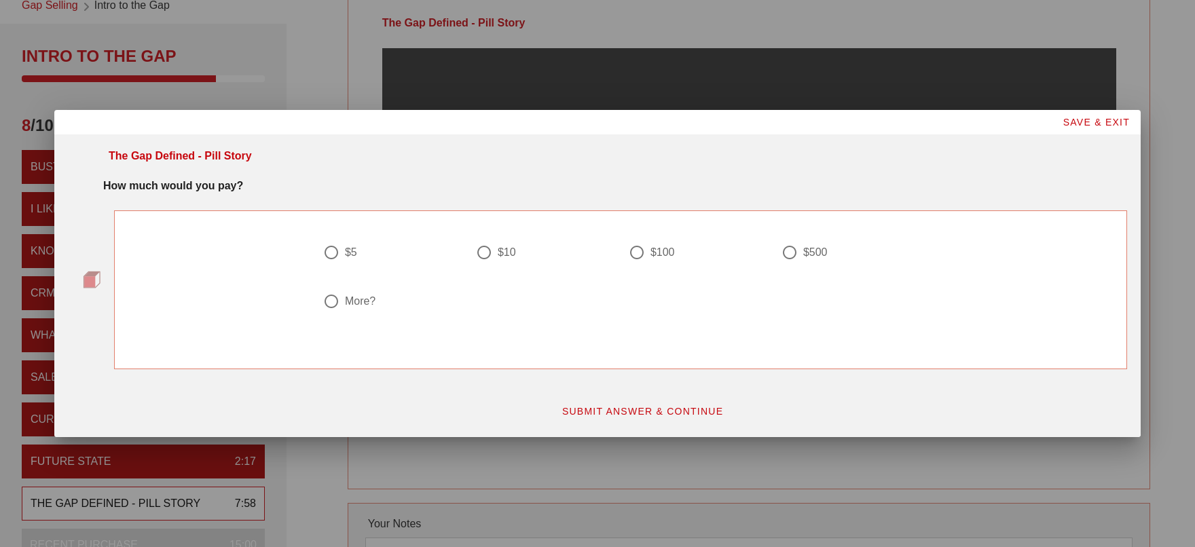
drag, startPoint x: 483, startPoint y: 256, endPoint x: 617, endPoint y: 364, distance: 172.4
click at [483, 256] on div at bounding box center [483, 252] width 23 height 23
radio input "true"
click at [611, 408] on span "SUBMIT ANSWER & CONTINUE" at bounding box center [642, 411] width 162 height 11
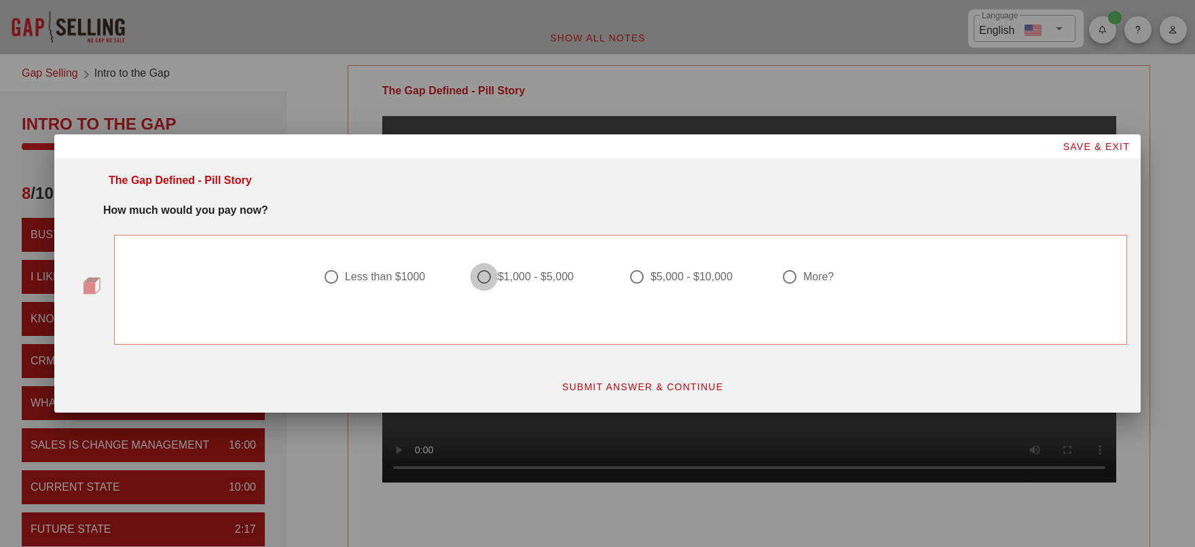
click at [480, 276] on div at bounding box center [483, 276] width 23 height 23
radio input "true"
click at [682, 377] on button "SUBMIT ANSWER & CONTINUE" at bounding box center [642, 387] width 184 height 24
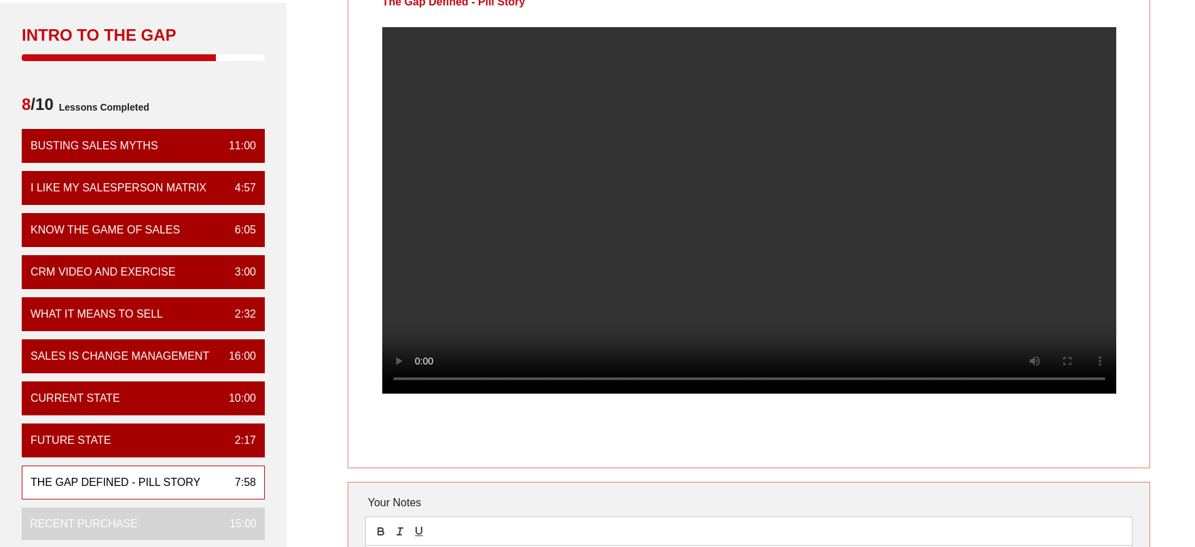
scroll to position [68, 0]
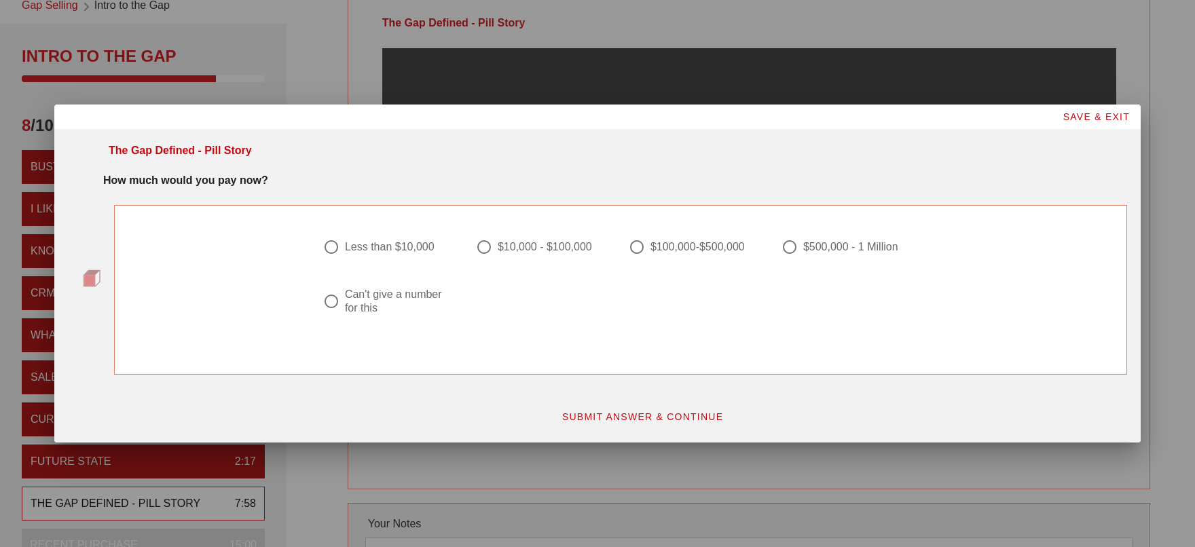
click at [417, 299] on div "Can't give a number for this" at bounding box center [397, 301] width 104 height 27
radio input "true"
click at [651, 419] on span "SUBMIT ANSWER & CONTINUE" at bounding box center [642, 416] width 162 height 11
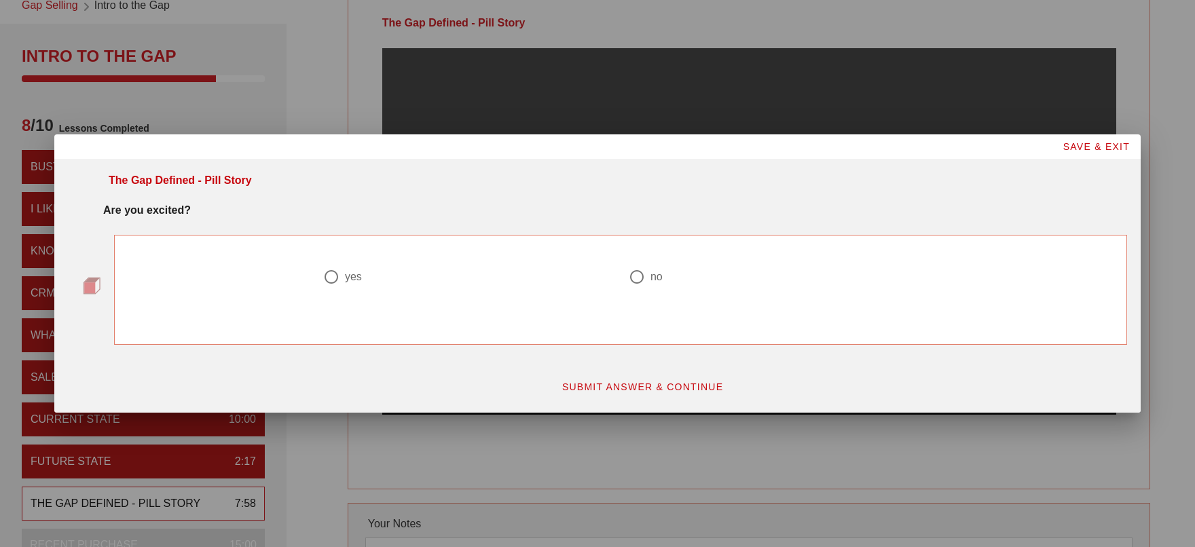
click at [641, 277] on div at bounding box center [636, 276] width 23 height 23
radio input "true"
click at [654, 384] on span "SUBMIT ANSWER & CONTINUE" at bounding box center [642, 386] width 162 height 11
click at [636, 279] on div at bounding box center [636, 276] width 23 height 23
radio input "true"
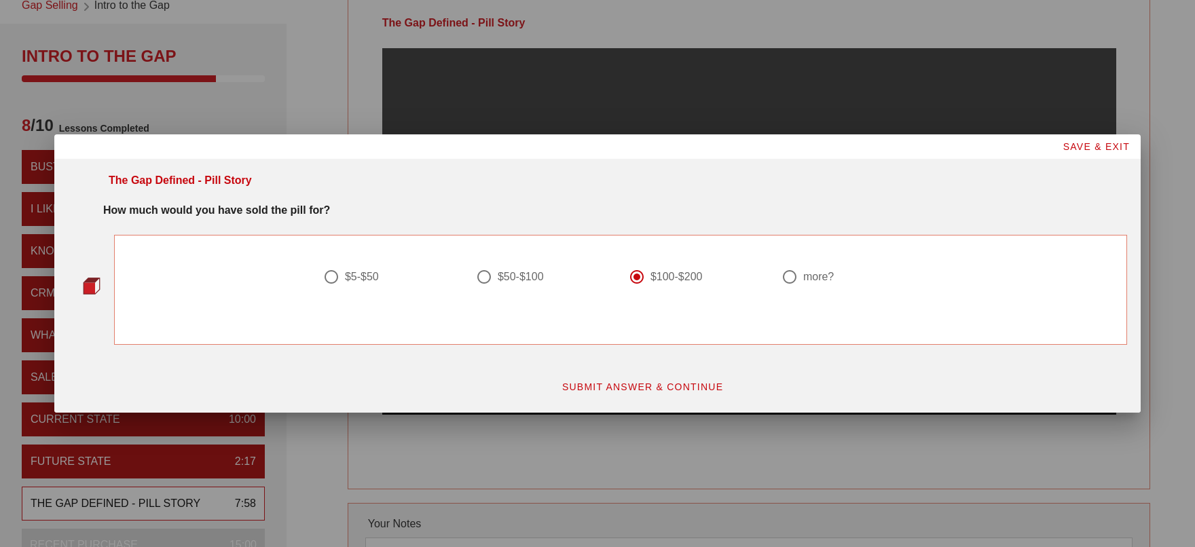
click at [631, 382] on span "SUBMIT ANSWER & CONTINUE" at bounding box center [642, 386] width 162 height 11
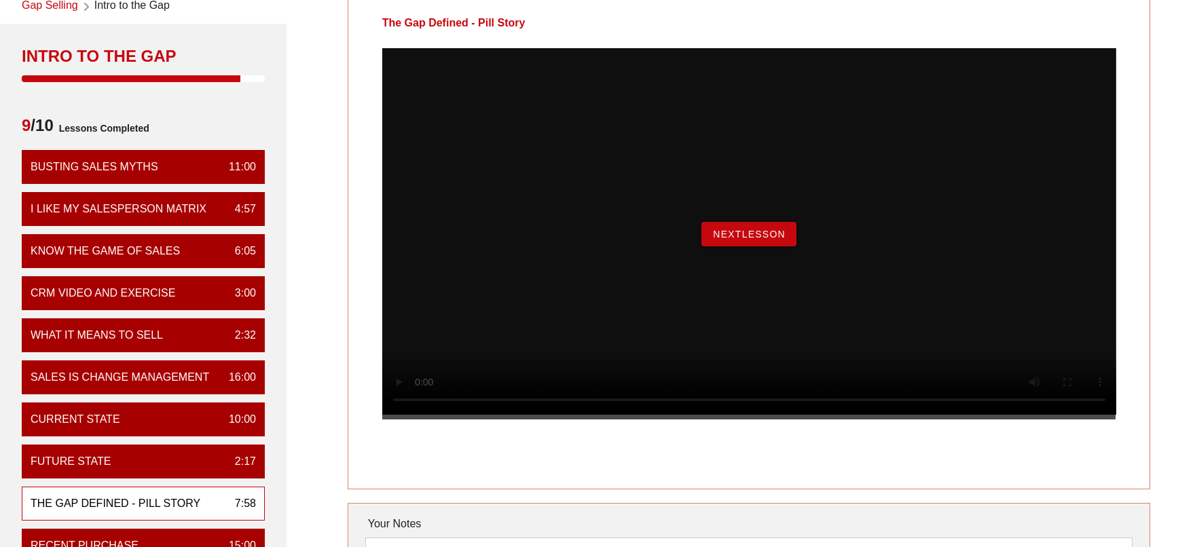
click at [756, 240] on span "NextLesson" at bounding box center [748, 234] width 73 height 11
